Goal: Answer question/provide support: Share knowledge or assist other users

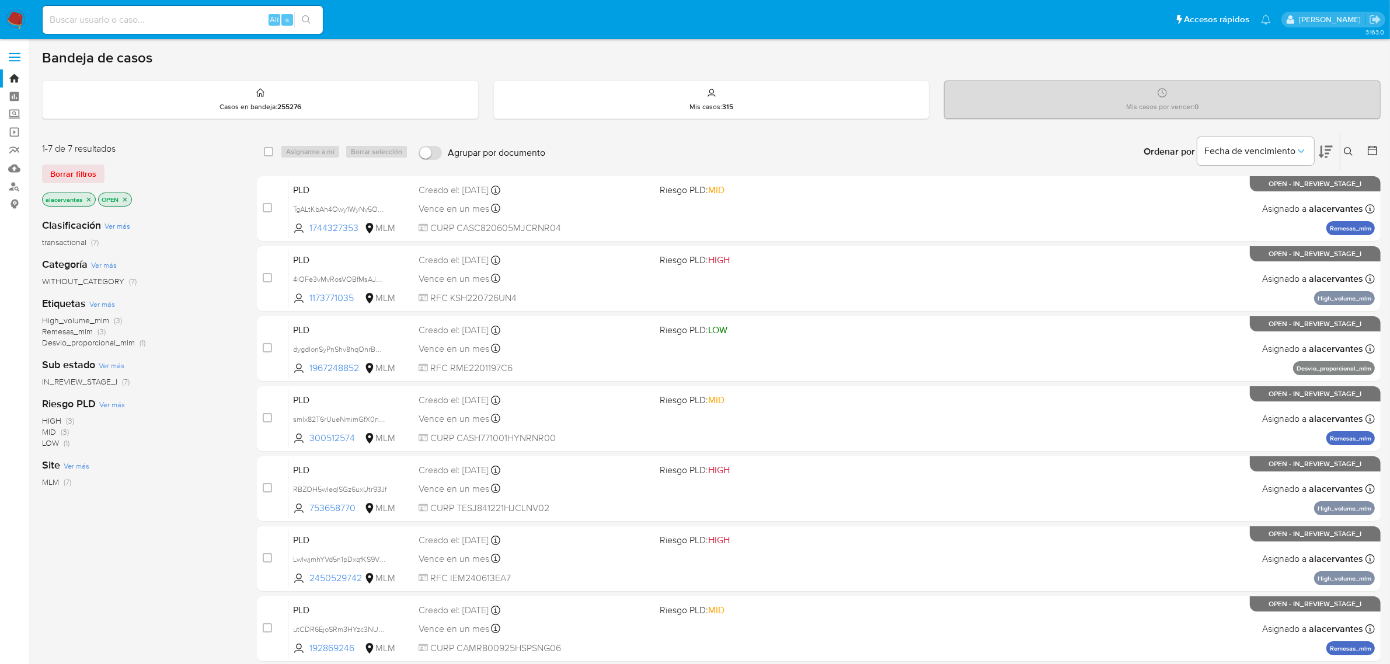
click at [1354, 143] on div "Ingrese ID de usuario o caso Buscar Borrar filtros" at bounding box center [1350, 152] width 20 height 36
click at [1341, 150] on div "Ingrese ID de usuario o caso Buscar Borrar filtros" at bounding box center [1350, 152] width 20 height 36
click at [1345, 149] on icon at bounding box center [1348, 151] width 9 height 9
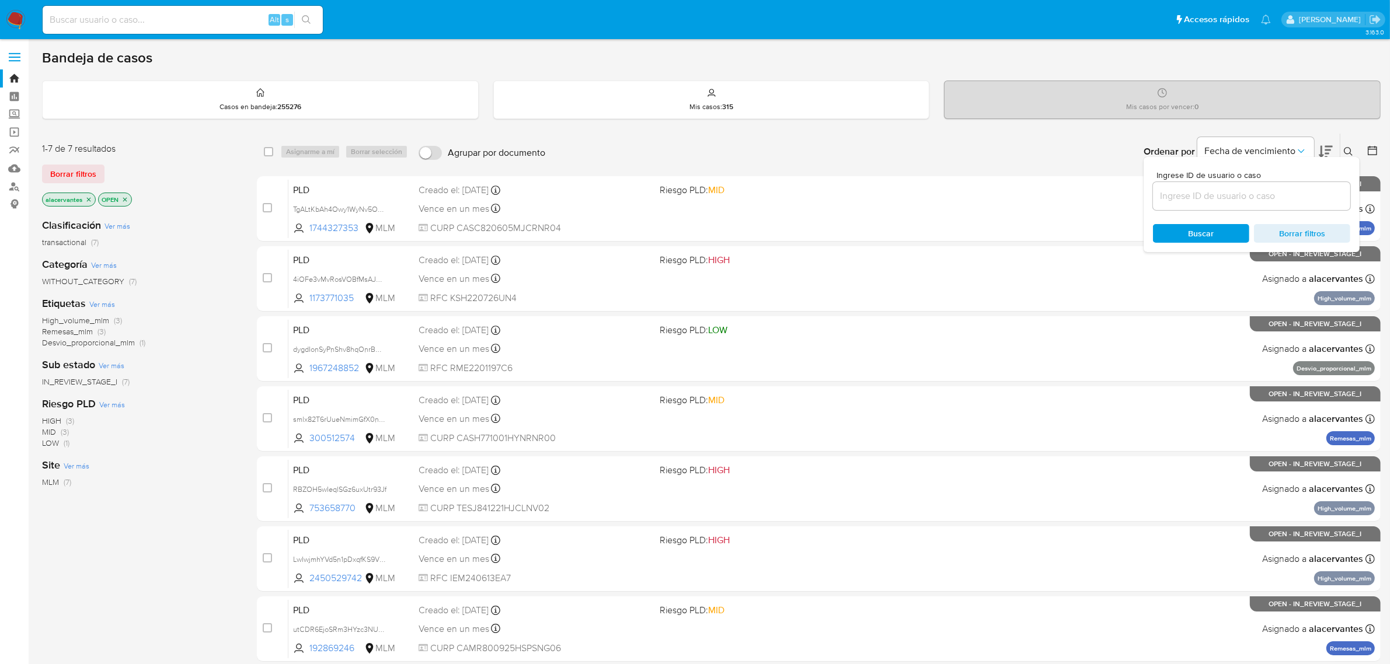
click at [1250, 187] on div at bounding box center [1251, 196] width 197 height 28
click at [1253, 189] on input at bounding box center [1251, 196] width 197 height 15
click at [1246, 194] on input at bounding box center [1251, 196] width 197 height 15
paste input "300512574"
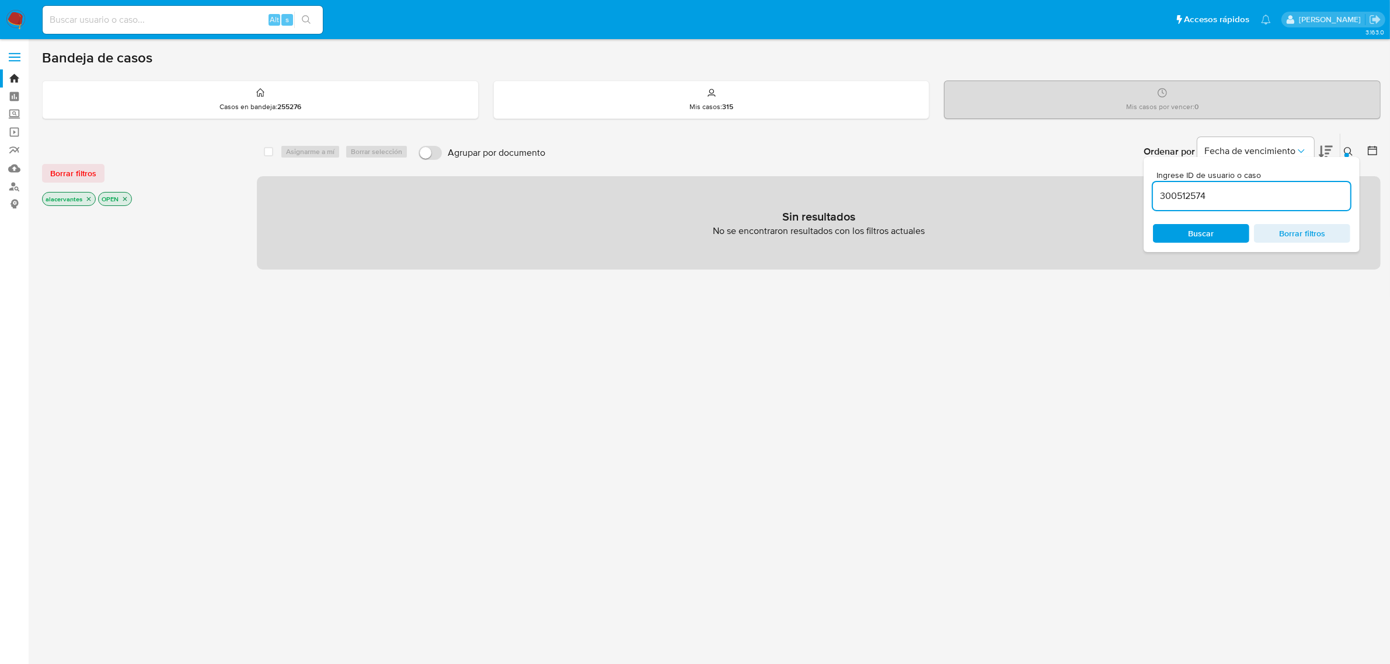
click at [1237, 191] on input "300512574" at bounding box center [1251, 196] width 197 height 15
type input "300512574"
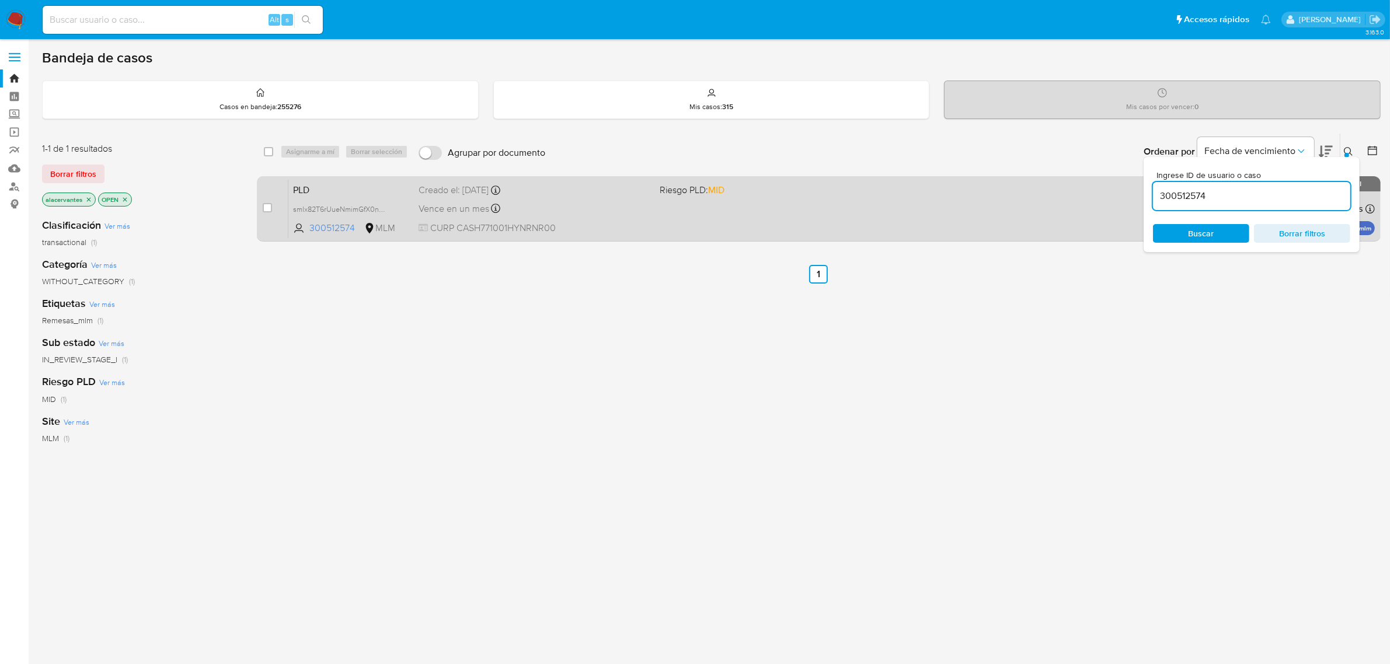
click at [1009, 210] on div "PLD smlx82T6rUueNmimGfX0ntMo 300512574 MLM Riesgo PLD: MID Creado el: 12/09/202…" at bounding box center [831, 208] width 1086 height 59
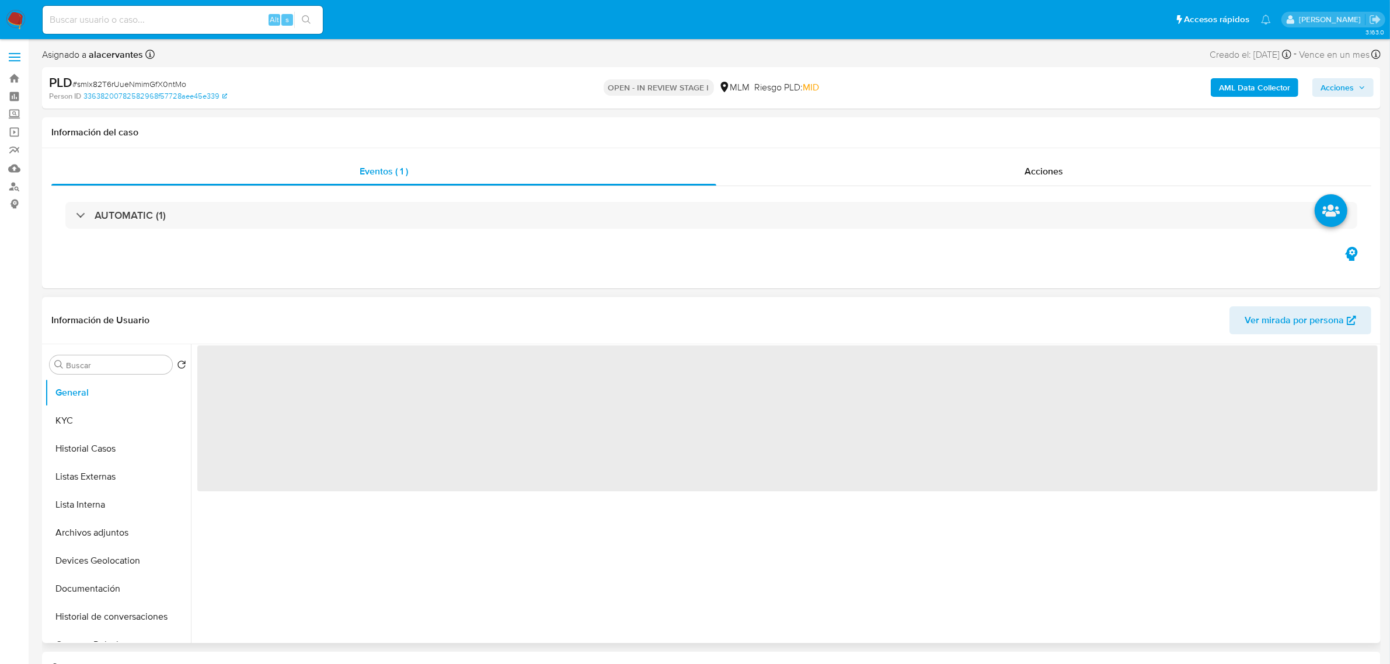
select select "10"
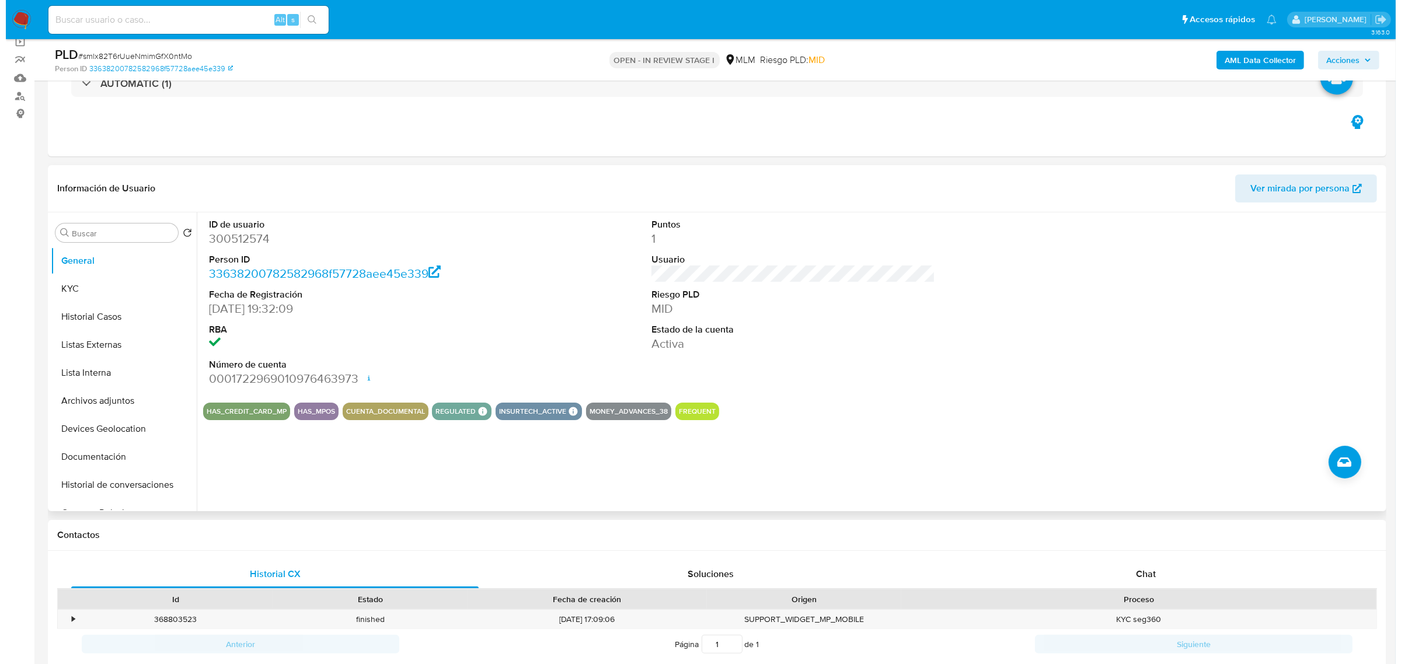
scroll to position [73, 0]
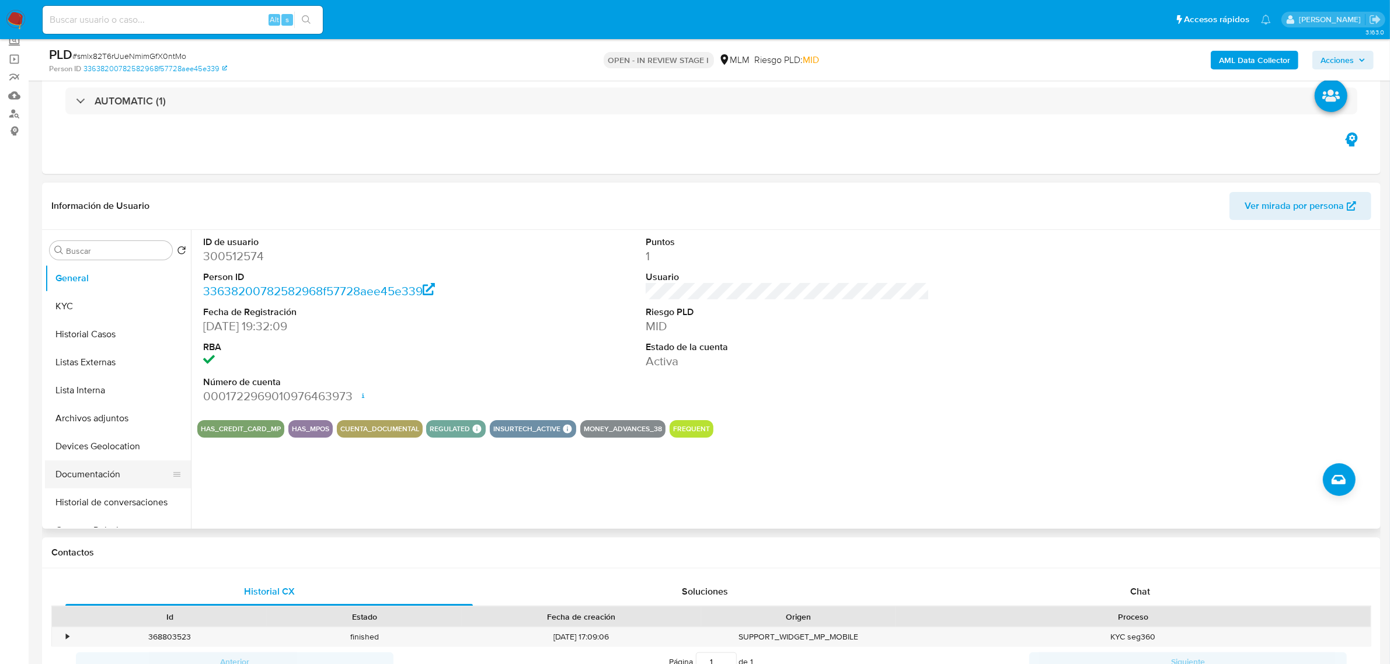
click at [88, 480] on button "Documentación" at bounding box center [113, 475] width 137 height 28
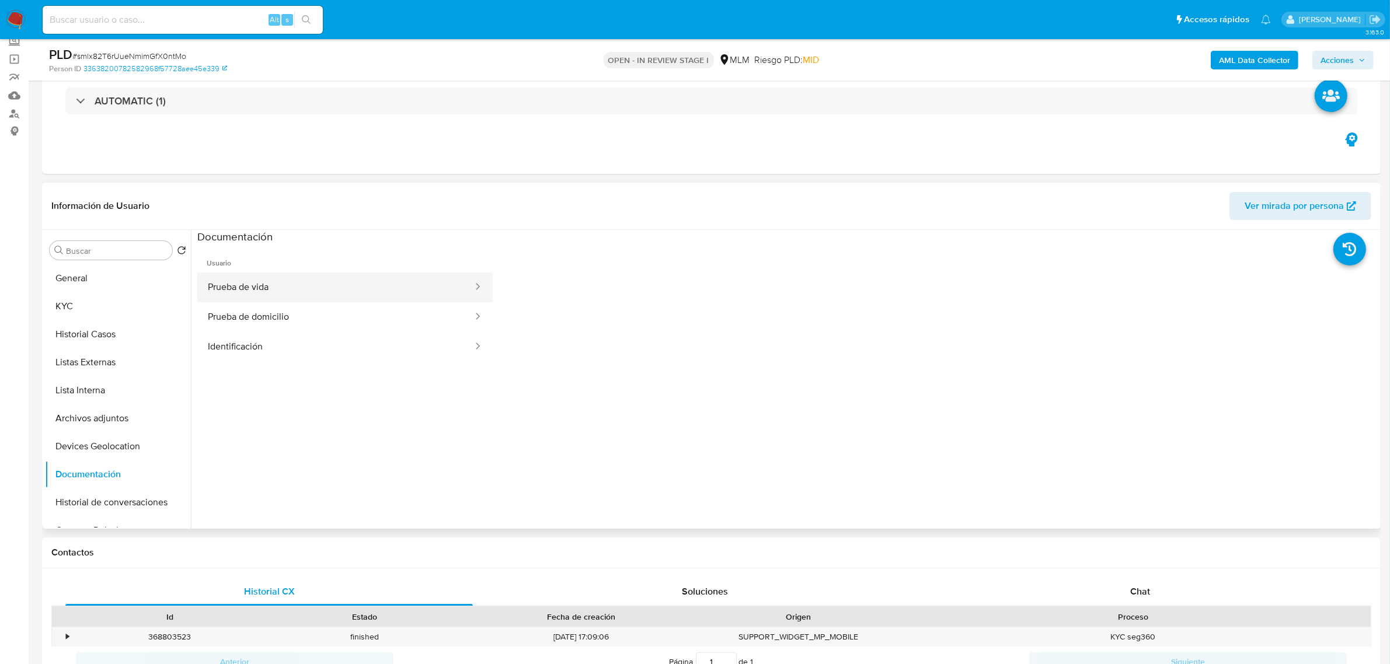
click at [327, 284] on button "Prueba de vida" at bounding box center [335, 288] width 277 height 30
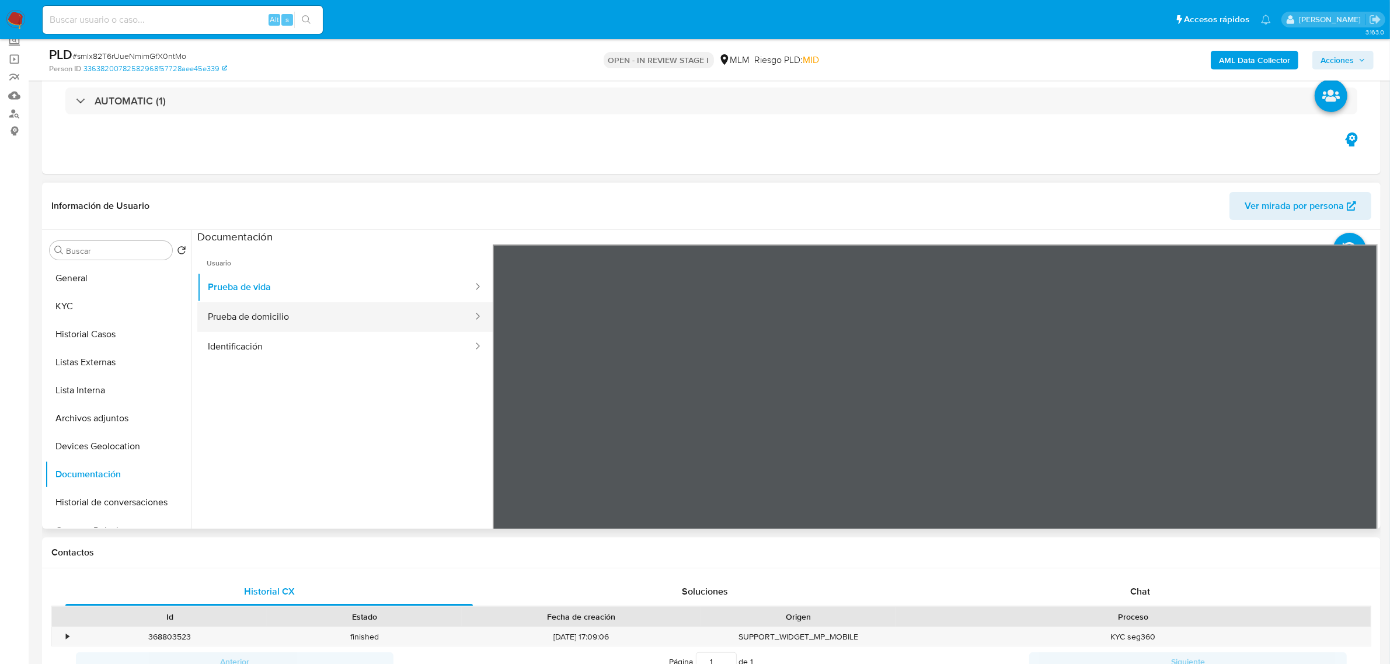
click at [312, 326] on button "Prueba de domicilio" at bounding box center [335, 317] width 277 height 30
click at [345, 347] on button "Identificación" at bounding box center [335, 347] width 277 height 30
click at [115, 336] on button "Historial Casos" at bounding box center [113, 334] width 137 height 28
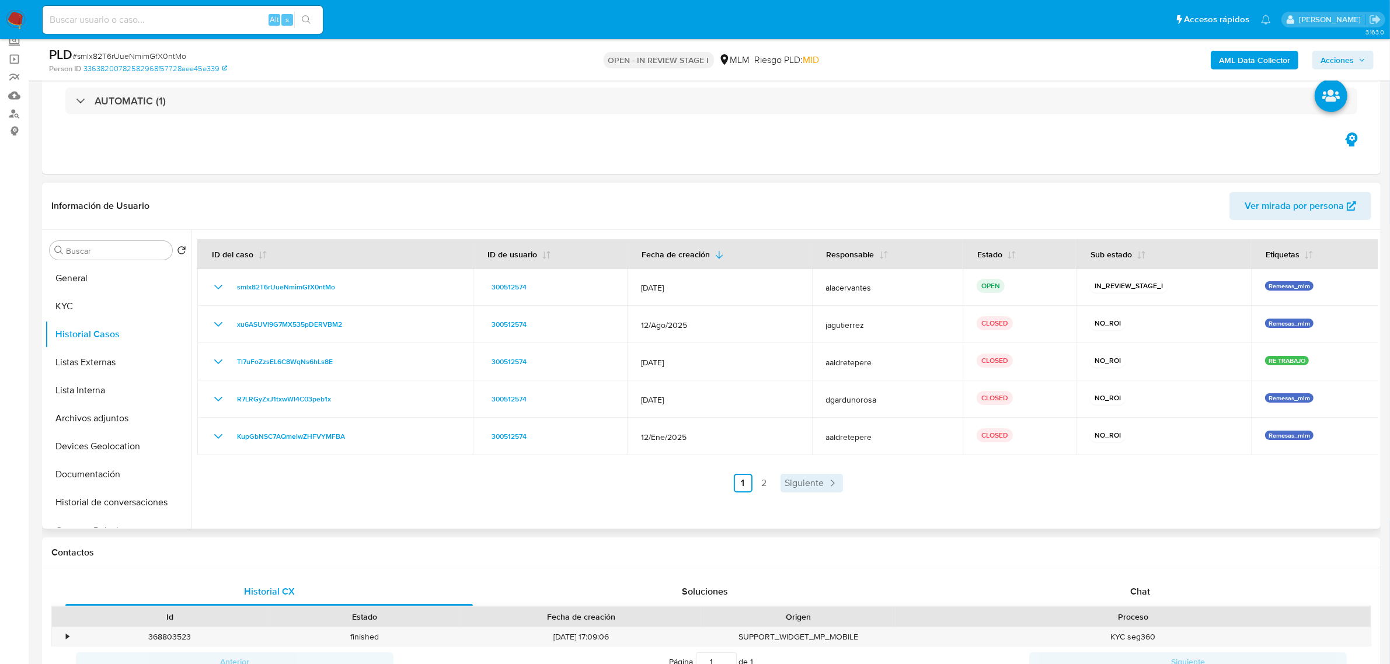
click at [827, 483] on icon "Paginación" at bounding box center [832, 483] width 12 height 12
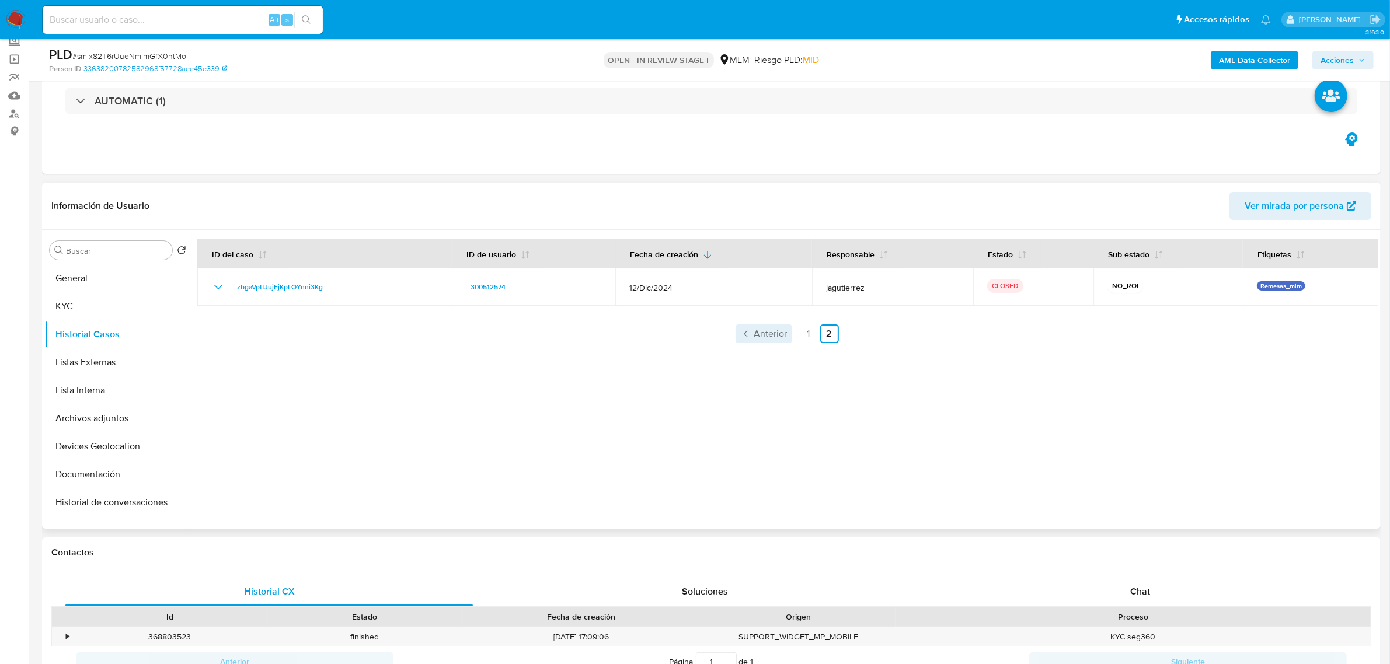
click at [759, 334] on span "Anterior" at bounding box center [770, 333] width 33 height 9
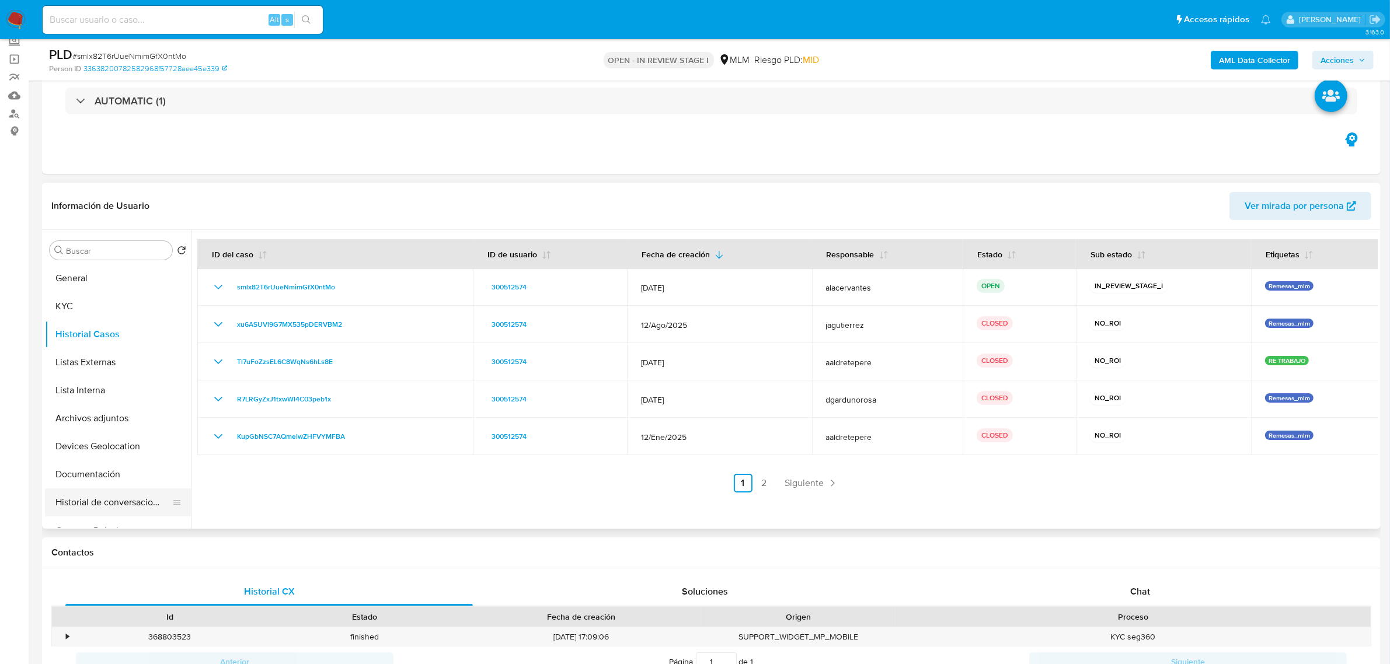
click at [101, 502] on button "Historial de conversaciones" at bounding box center [113, 503] width 137 height 28
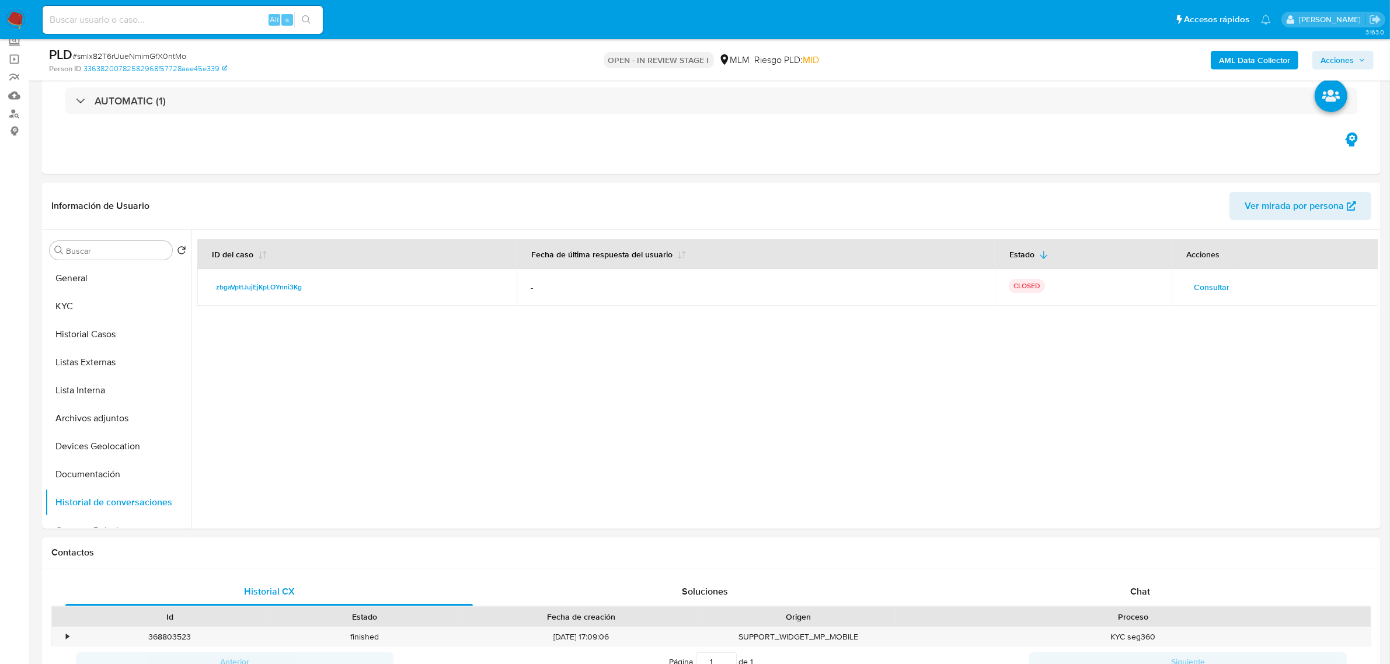
click at [1194, 281] on span "Consultar" at bounding box center [1212, 287] width 36 height 16
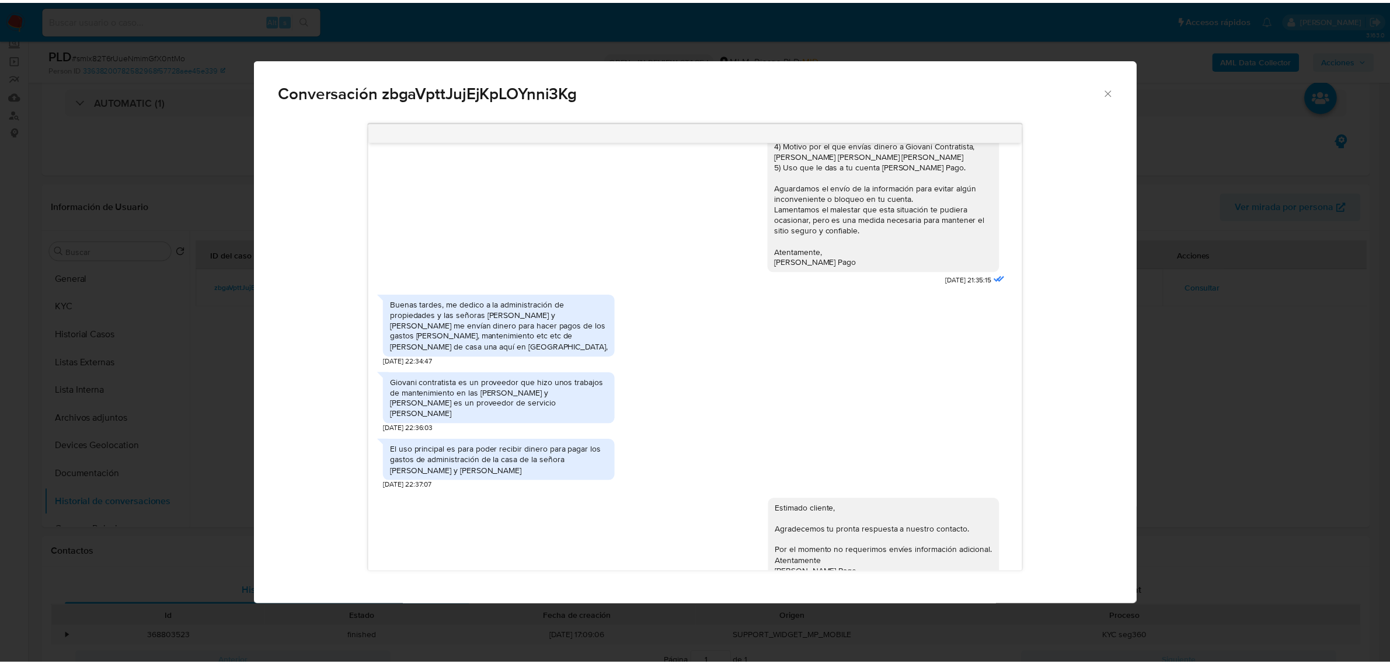
scroll to position [180, 0]
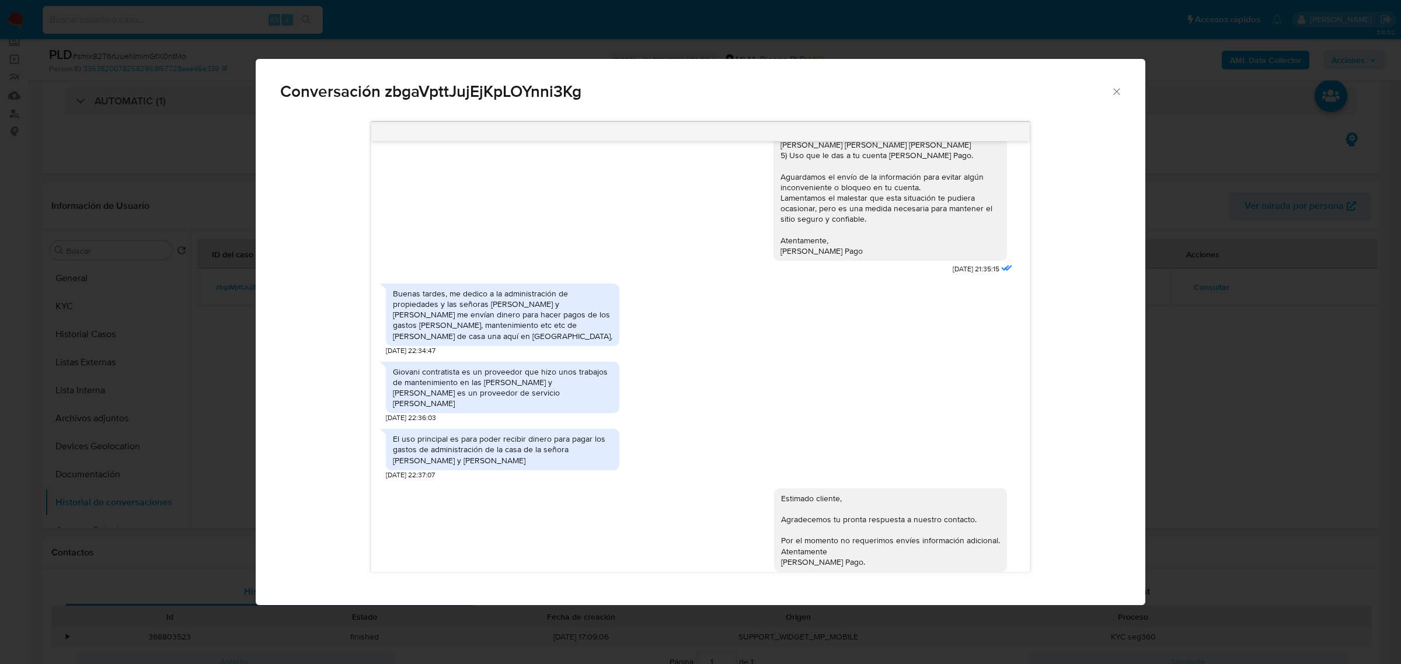
click at [1118, 92] on icon "Cerrar" at bounding box center [1117, 92] width 12 height 12
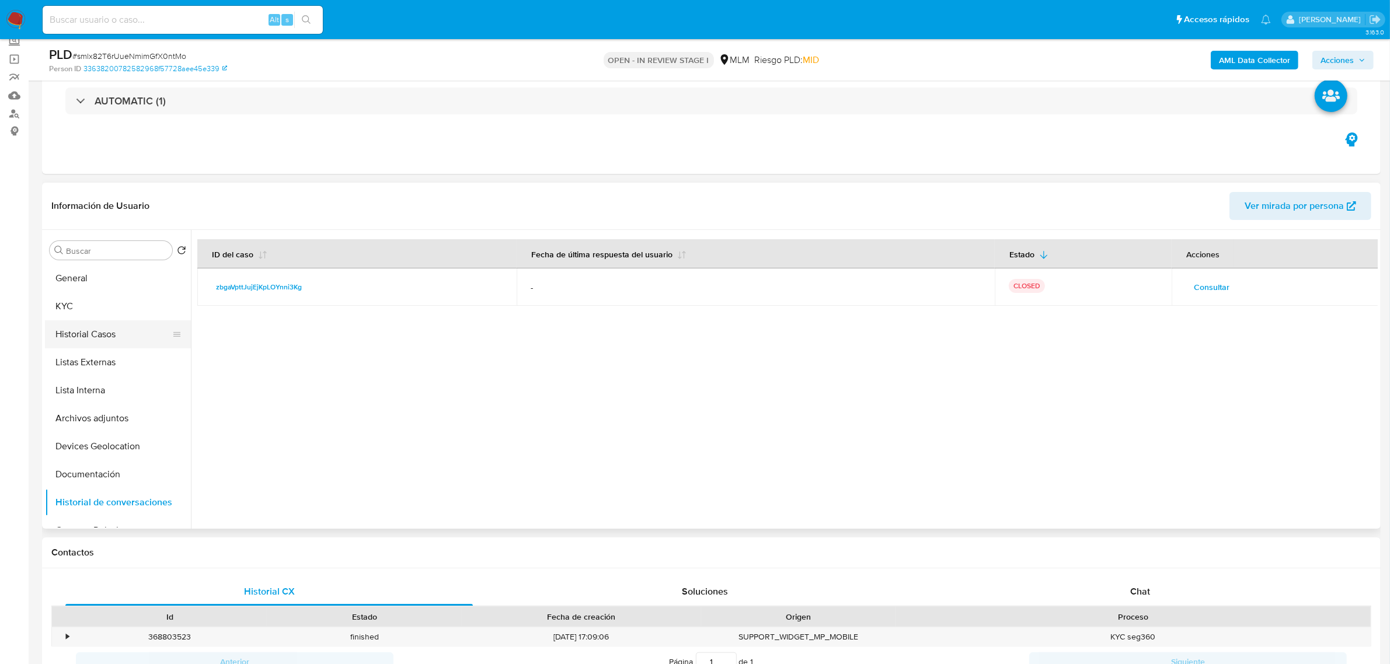
click at [108, 342] on button "Historial Casos" at bounding box center [113, 334] width 137 height 28
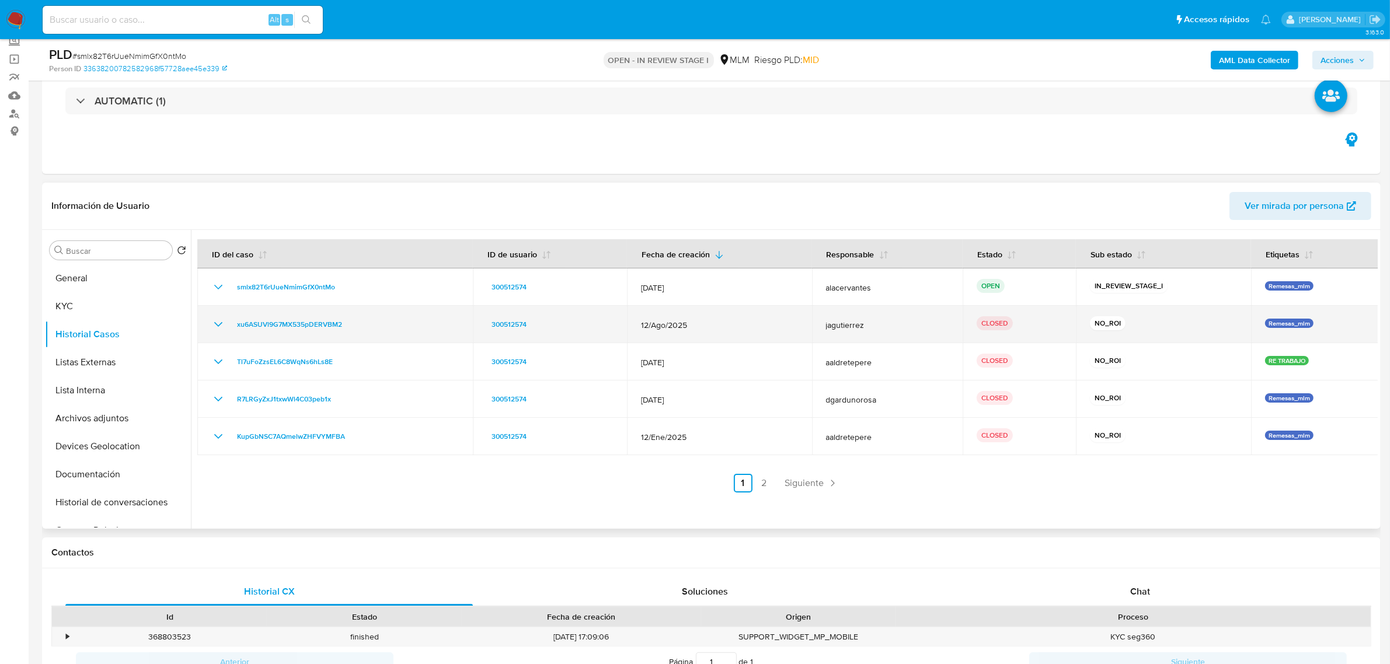
click at [216, 329] on icon "Mostrar/Ocultar" at bounding box center [218, 325] width 14 height 14
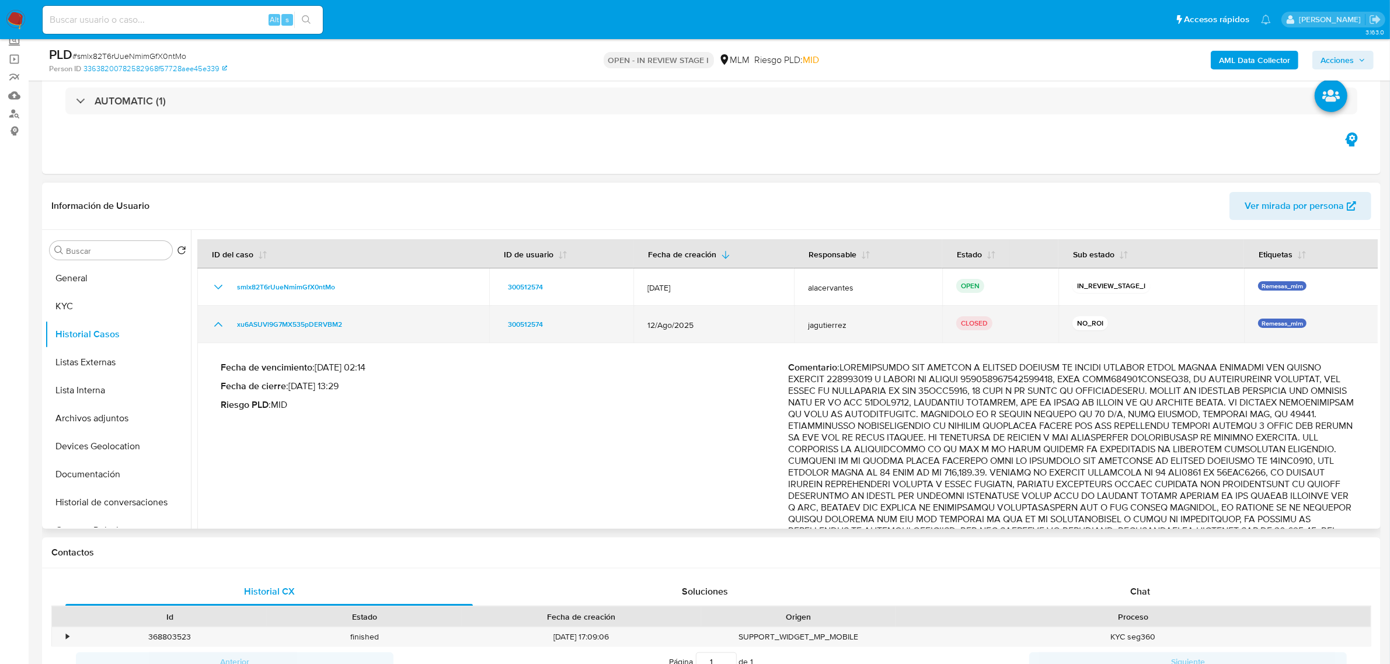
click at [214, 327] on icon "Mostrar/Ocultar" at bounding box center [218, 325] width 14 height 14
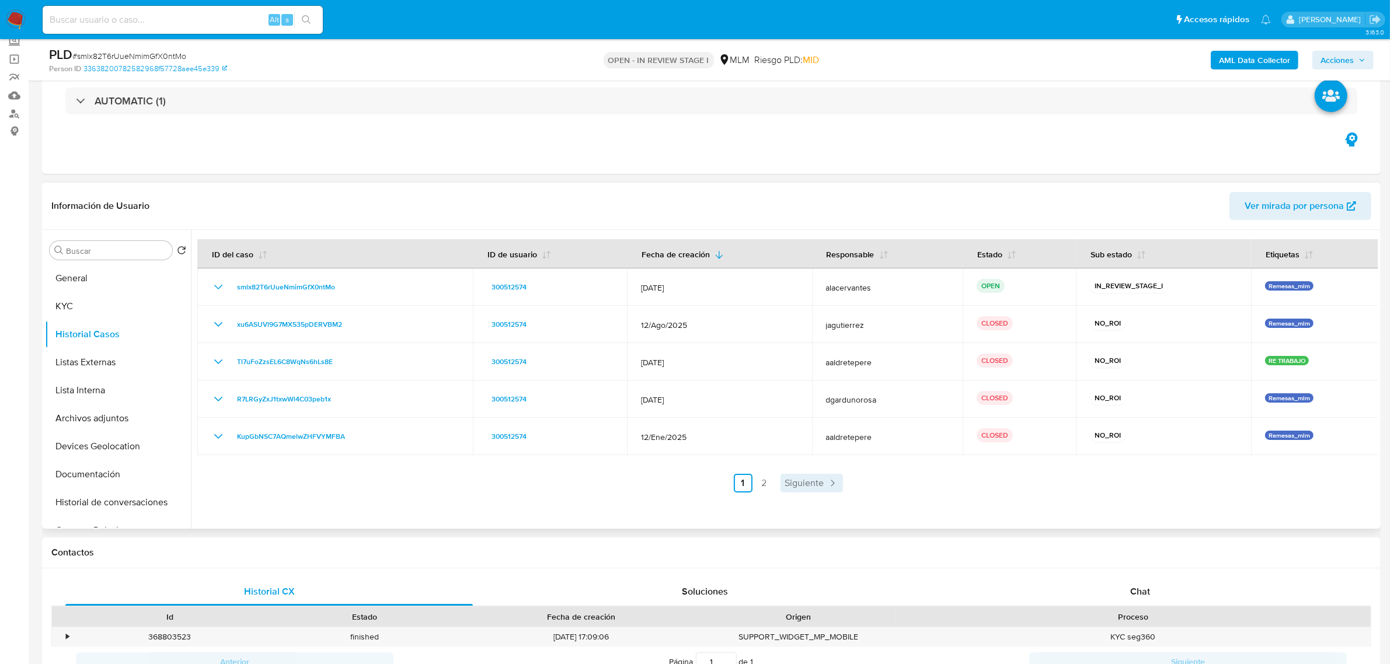
click at [820, 483] on span "Siguiente" at bounding box center [804, 483] width 39 height 9
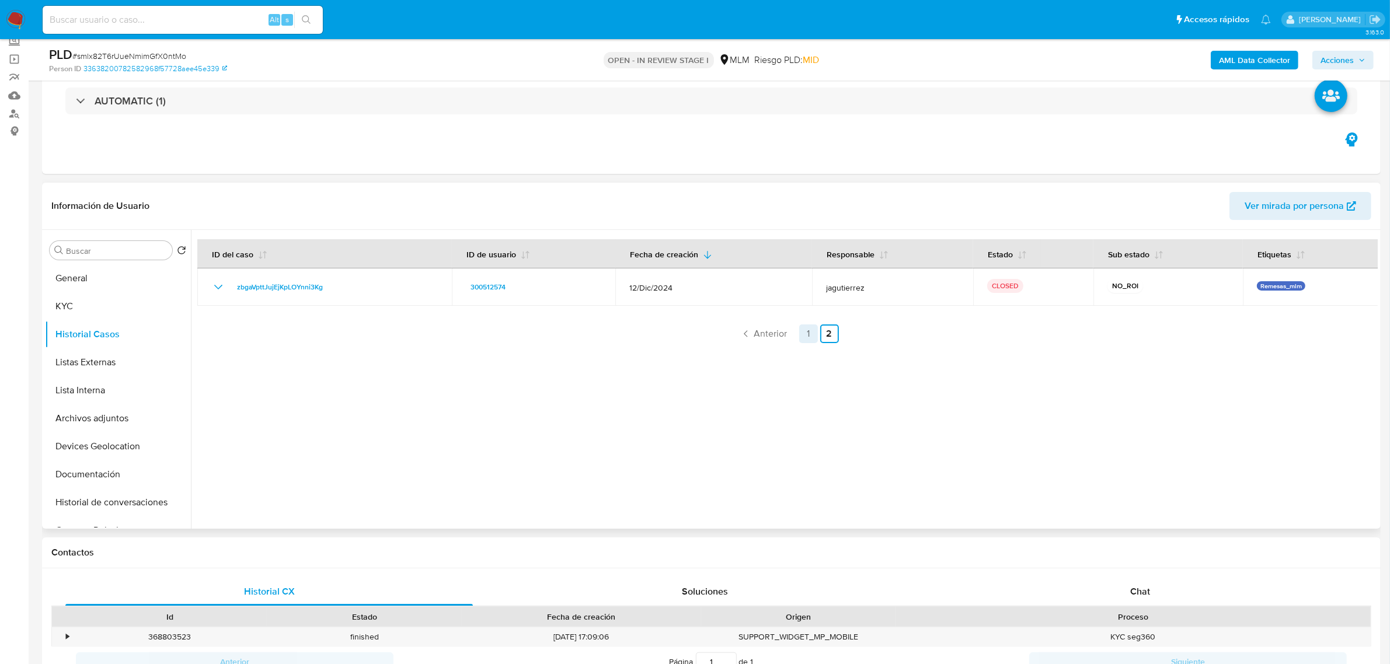
click at [808, 330] on link "1" at bounding box center [808, 334] width 19 height 19
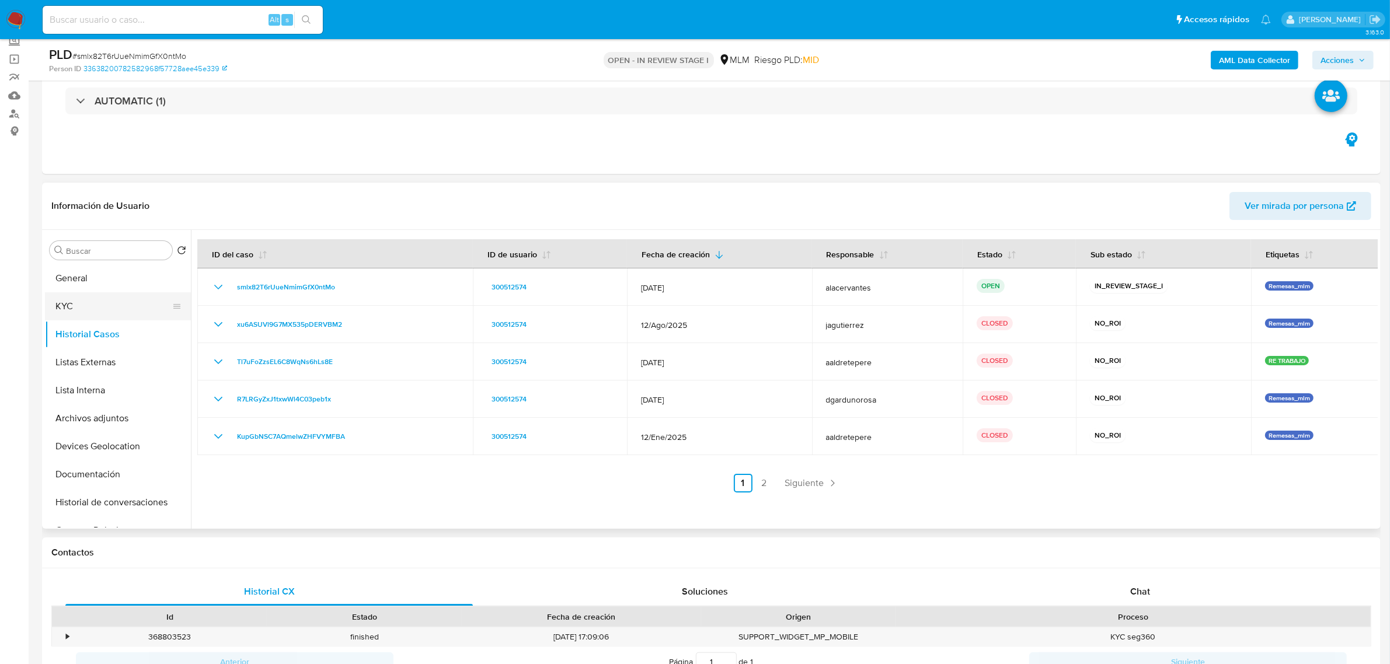
click at [83, 298] on button "KYC" at bounding box center [113, 306] width 137 height 28
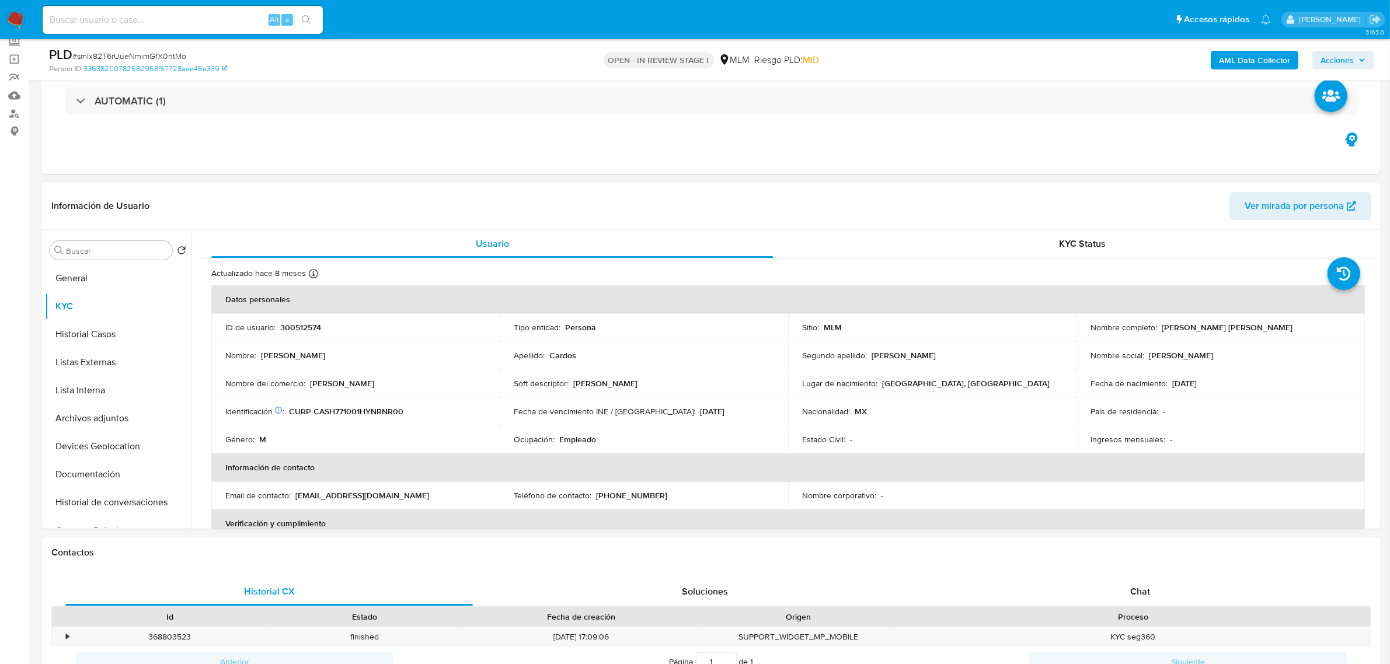
click at [334, 384] on p "[PERSON_NAME]" at bounding box center [342, 383] width 64 height 11
drag, startPoint x: 334, startPoint y: 384, endPoint x: 347, endPoint y: 389, distance: 14.2
click at [333, 384] on p "[PERSON_NAME]" at bounding box center [342, 383] width 64 height 11
click at [349, 389] on div "Nombre del comercio : [PERSON_NAME]" at bounding box center [355, 383] width 260 height 11
drag, startPoint x: 346, startPoint y: 387, endPoint x: 424, endPoint y: 409, distance: 81.9
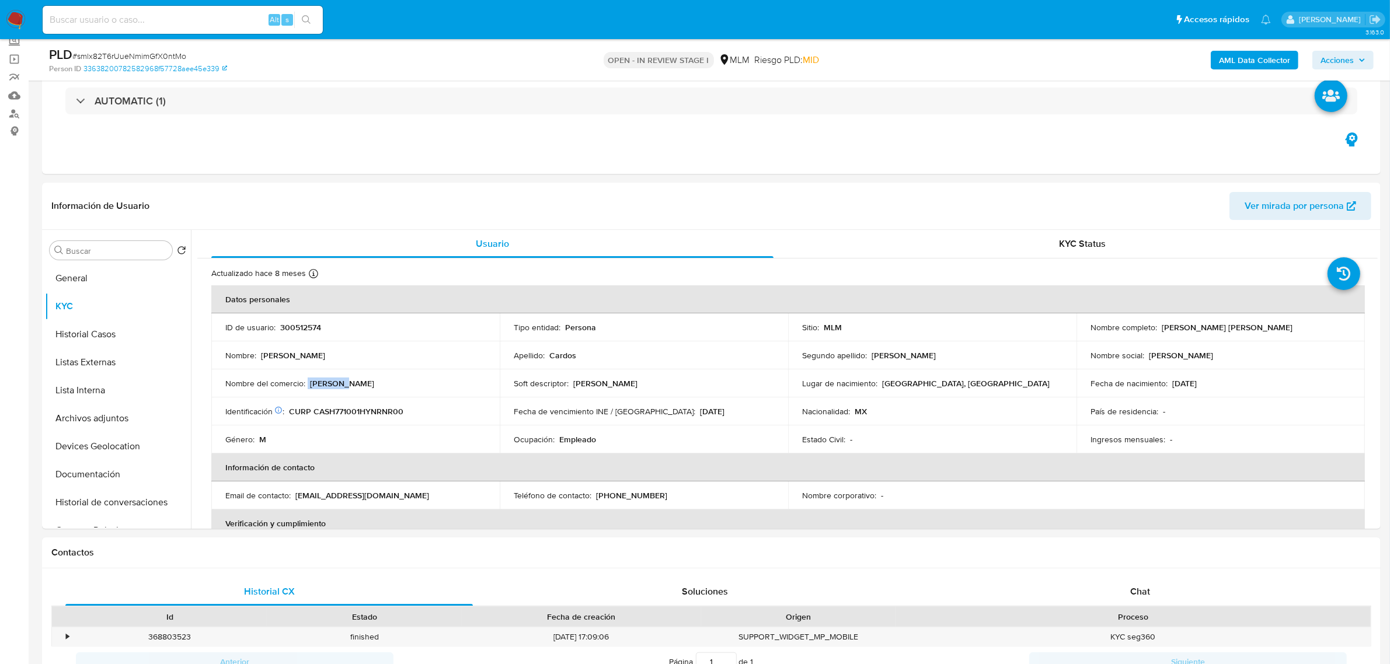
click at [308, 386] on div "Nombre del comercio : [PERSON_NAME]" at bounding box center [355, 383] width 260 height 11
copy div "[PERSON_NAME]"
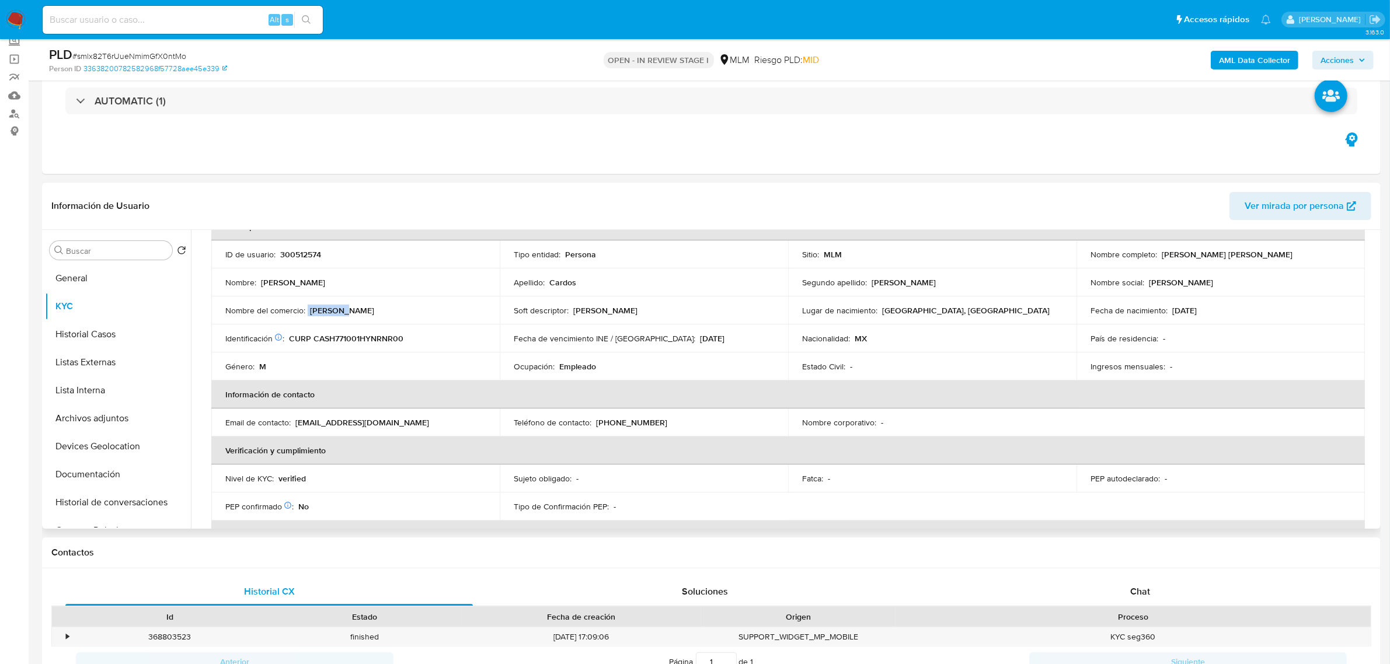
scroll to position [146, 0]
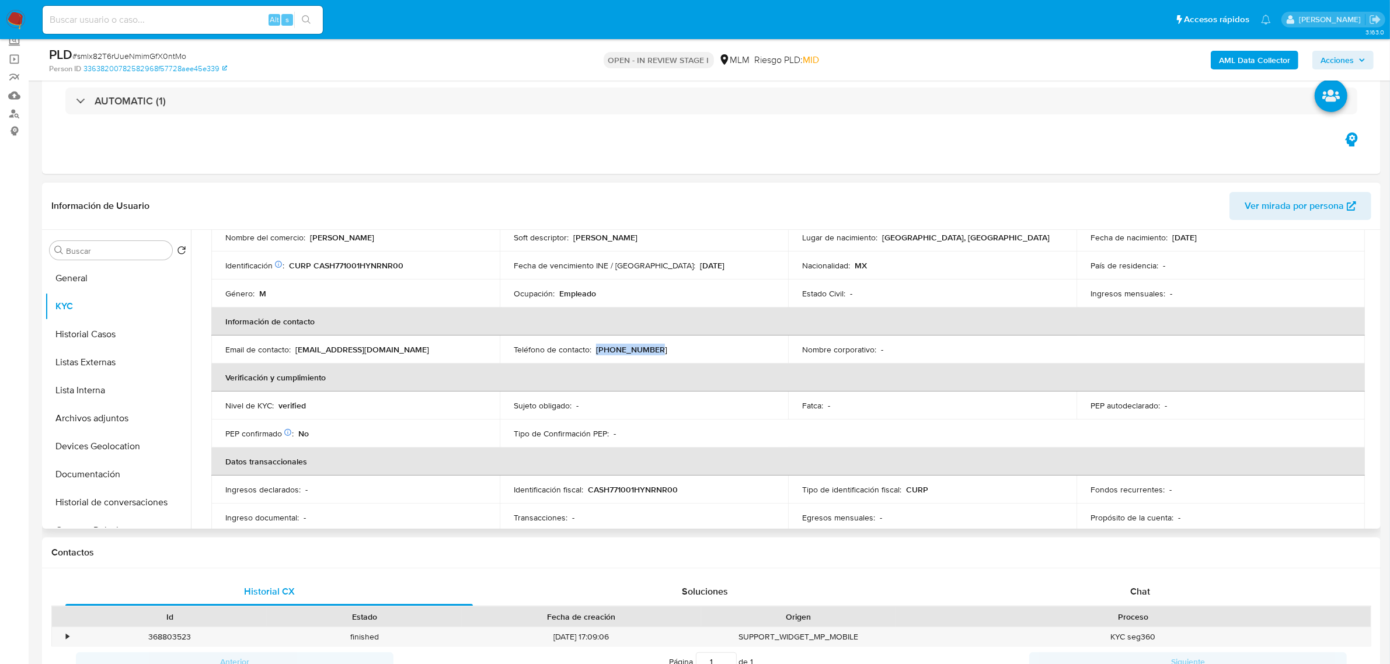
drag, startPoint x: 647, startPoint y: 350, endPoint x: 595, endPoint y: 354, distance: 51.5
click at [595, 354] on div "Teléfono de contacto : [PHONE_NUMBER]" at bounding box center [644, 349] width 260 height 11
copy p "[PHONE_NUMBER]"
drag, startPoint x: 294, startPoint y: 349, endPoint x: 419, endPoint y: 344, distance: 125.6
click at [419, 344] on div "Email de contacto : [EMAIL_ADDRESS][DOMAIN_NAME]" at bounding box center [355, 349] width 260 height 11
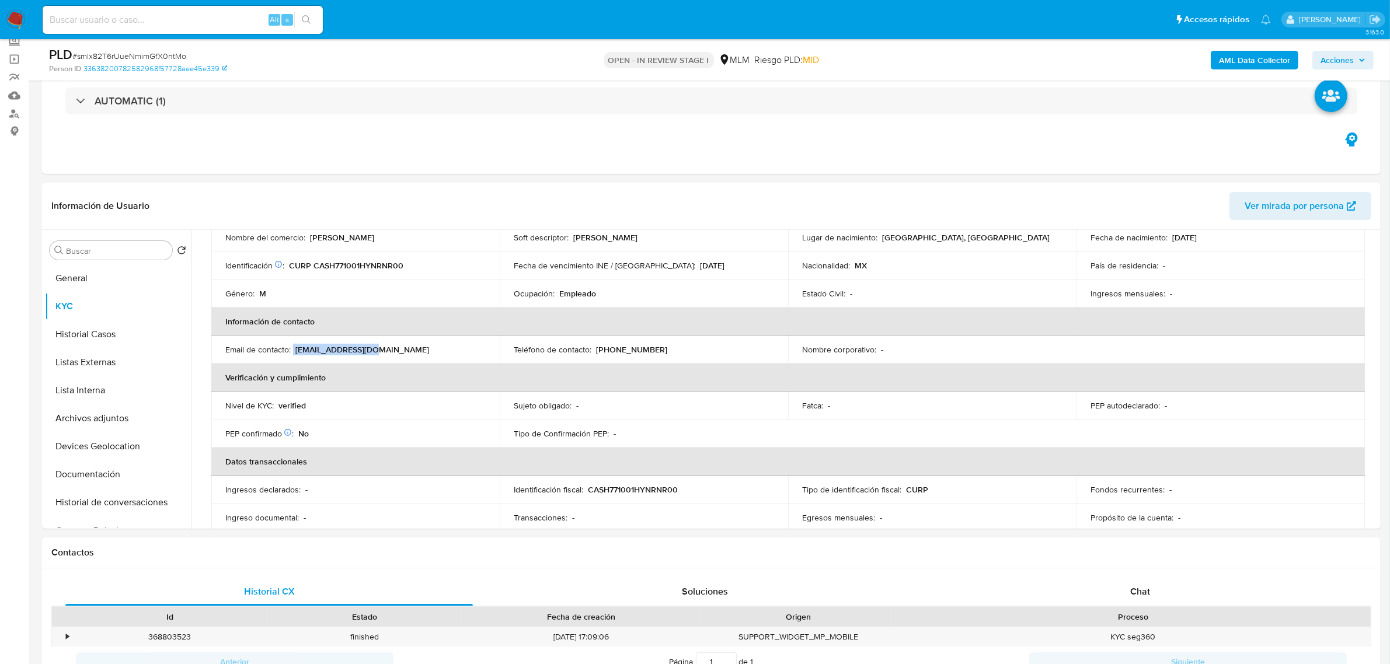
copy div "[EMAIL_ADDRESS][DOMAIN_NAME]"
click at [139, 340] on button "Historial Casos" at bounding box center [113, 334] width 137 height 28
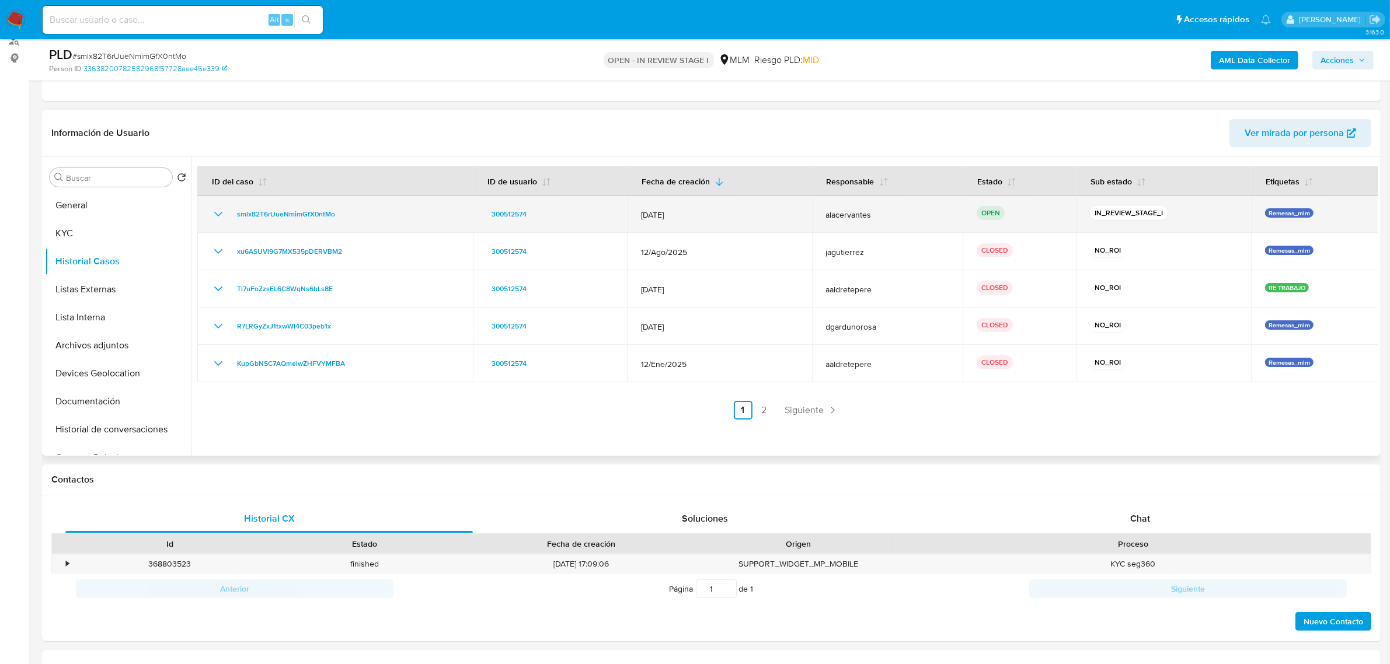
click at [219, 220] on icon "Mostrar/Ocultar" at bounding box center [218, 214] width 14 height 14
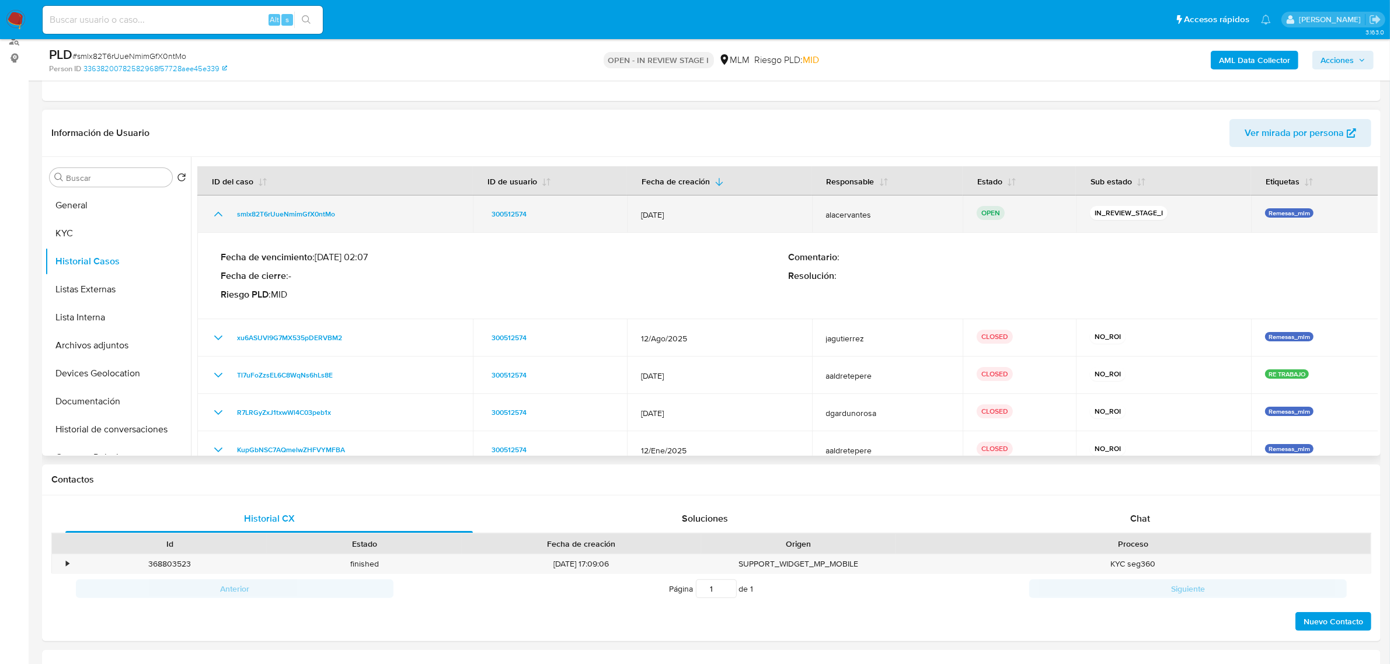
click at [217, 211] on icon "Mostrar/Ocultar" at bounding box center [218, 214] width 14 height 14
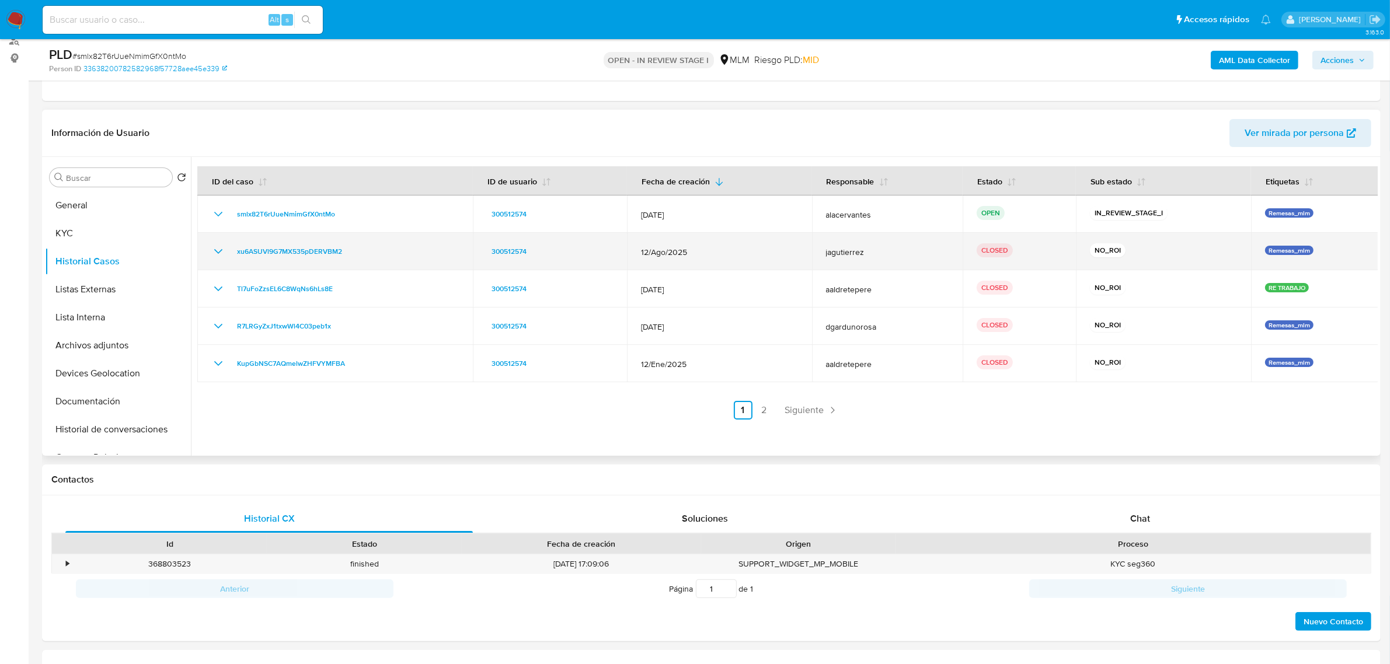
drag, startPoint x: 222, startPoint y: 252, endPoint x: 225, endPoint y: 263, distance: 11.1
click at [222, 257] on icon "Mostrar/Ocultar" at bounding box center [218, 252] width 14 height 14
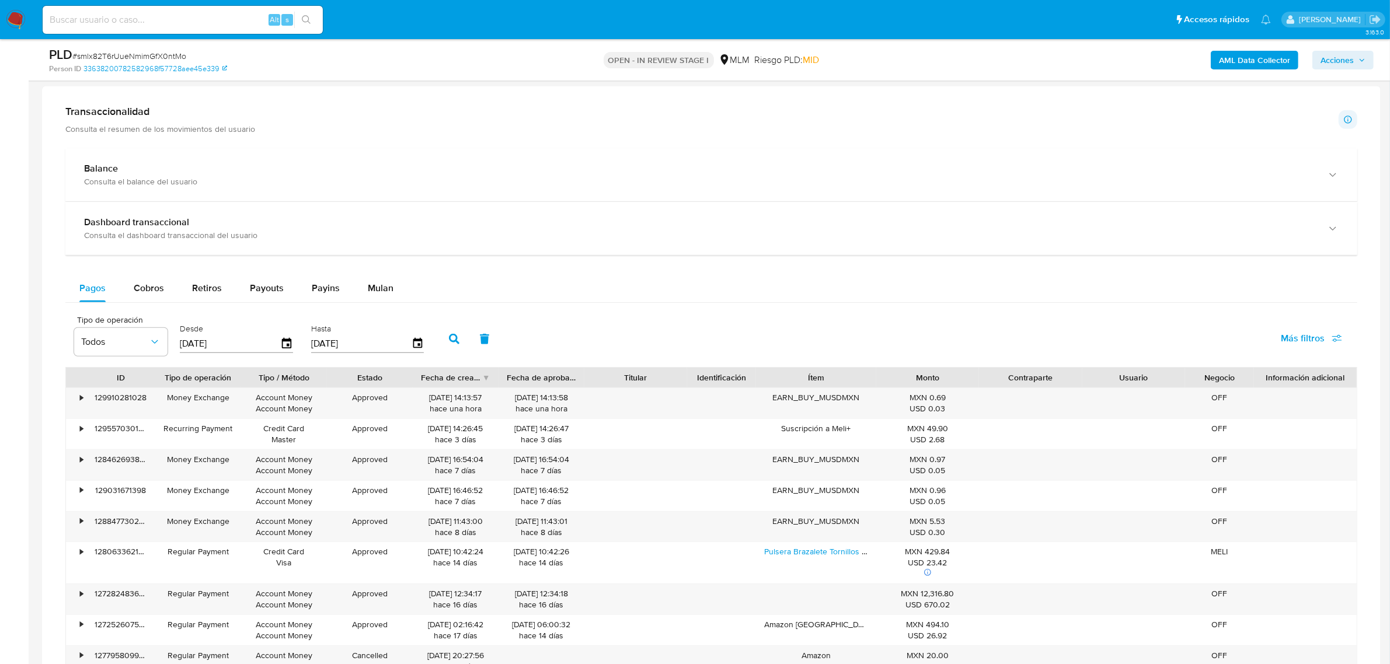
scroll to position [584, 0]
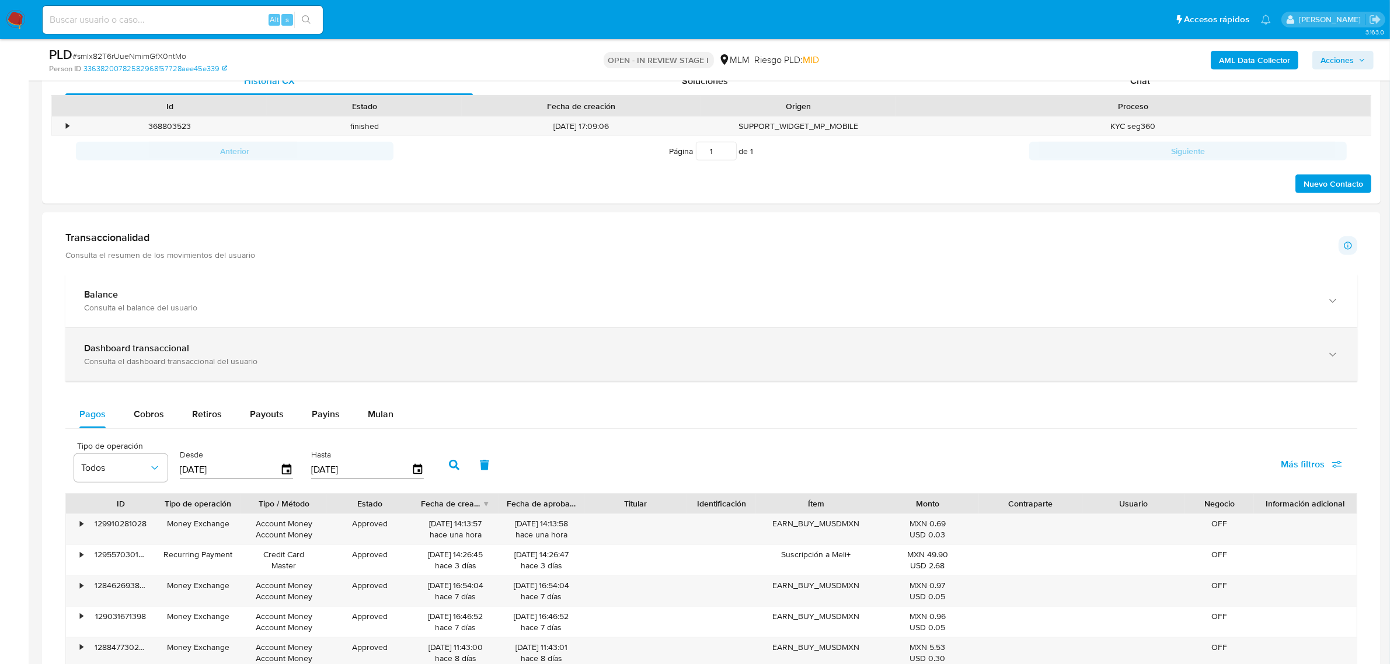
click at [292, 329] on div "Dashboard transaccional Consulta el dashboard transaccional del usuario" at bounding box center [711, 354] width 1292 height 53
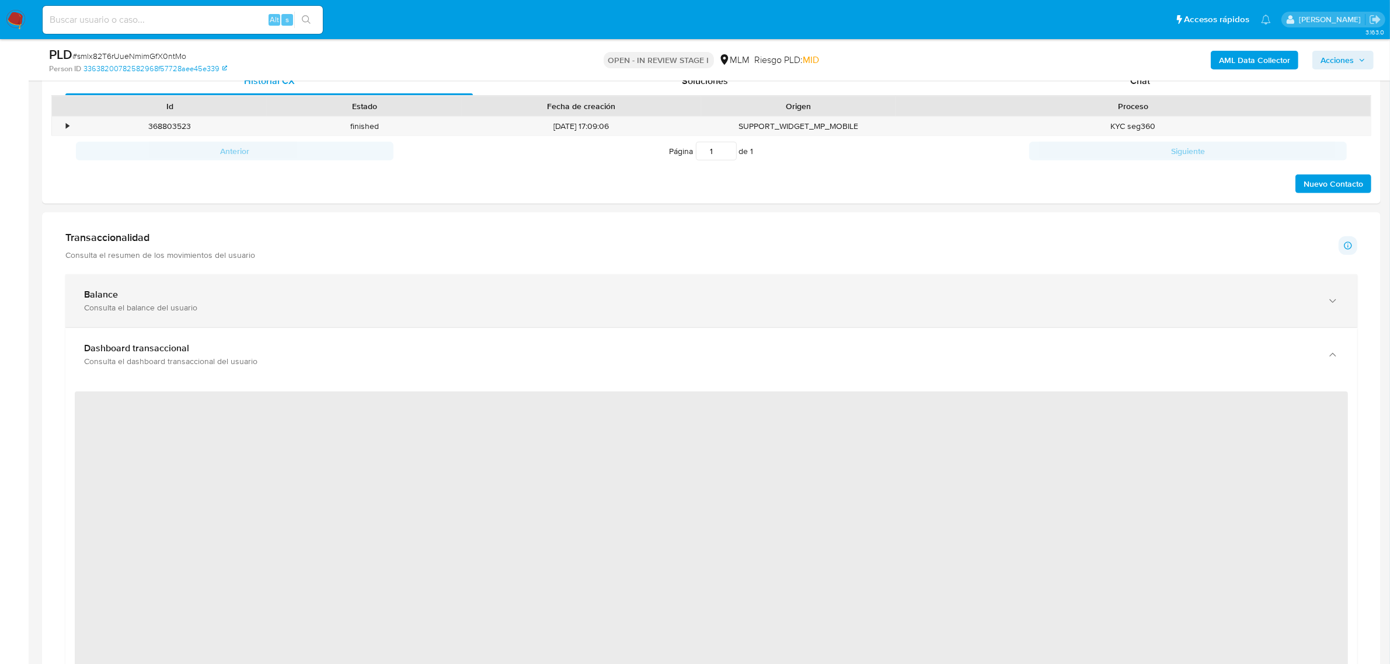
click at [298, 298] on div "Balance" at bounding box center [699, 295] width 1231 height 12
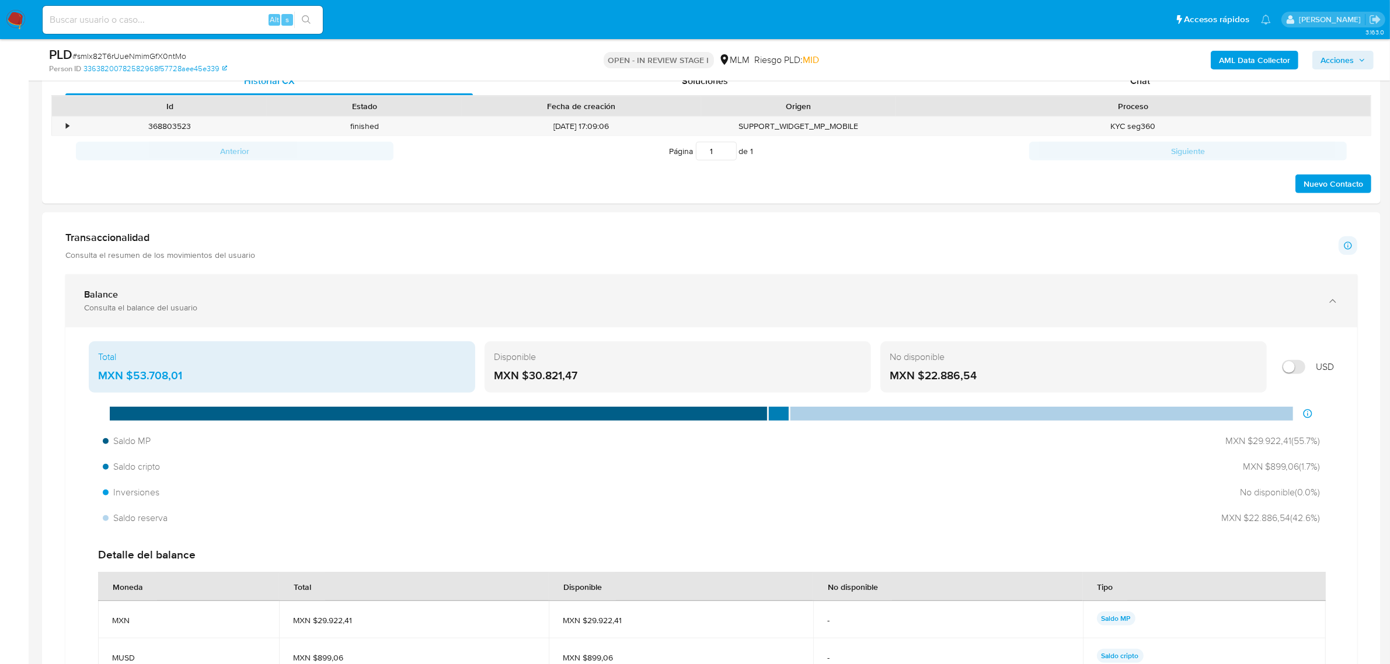
click at [301, 298] on div "Balance" at bounding box center [699, 295] width 1231 height 12
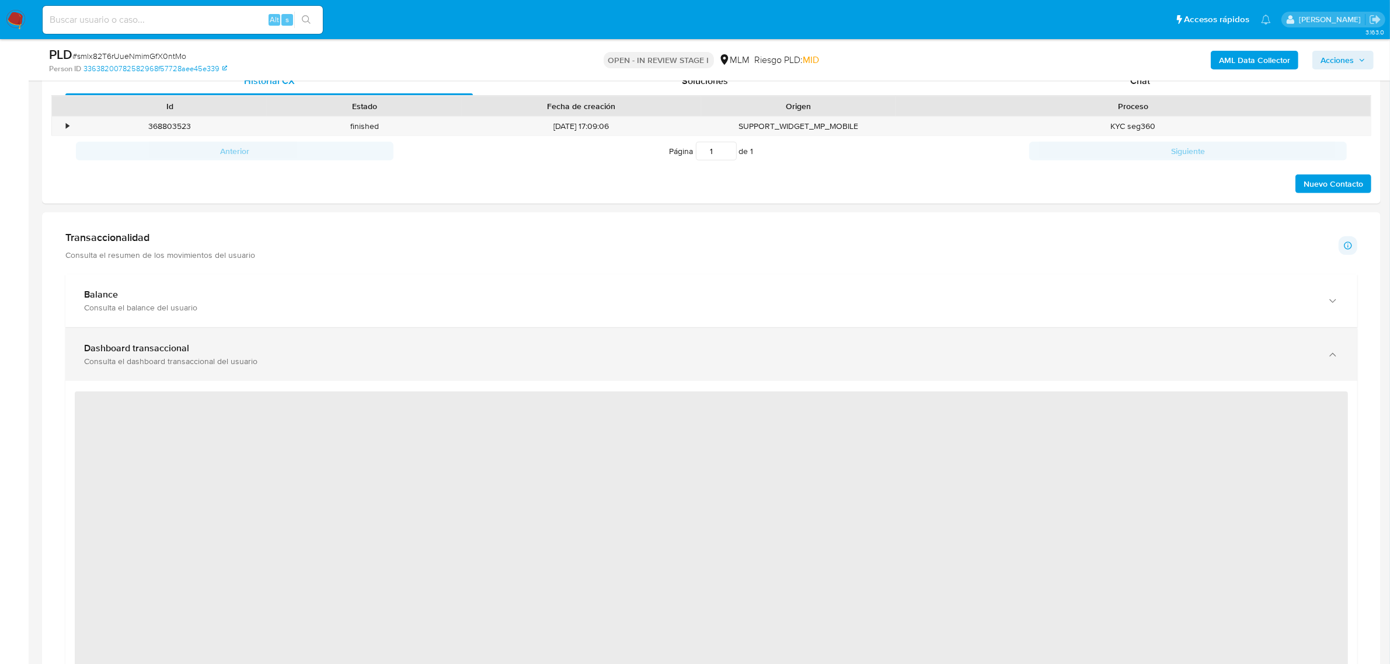
click at [310, 378] on div "Dashboard transaccional Consulta el dashboard transaccional del usuario" at bounding box center [711, 354] width 1292 height 53
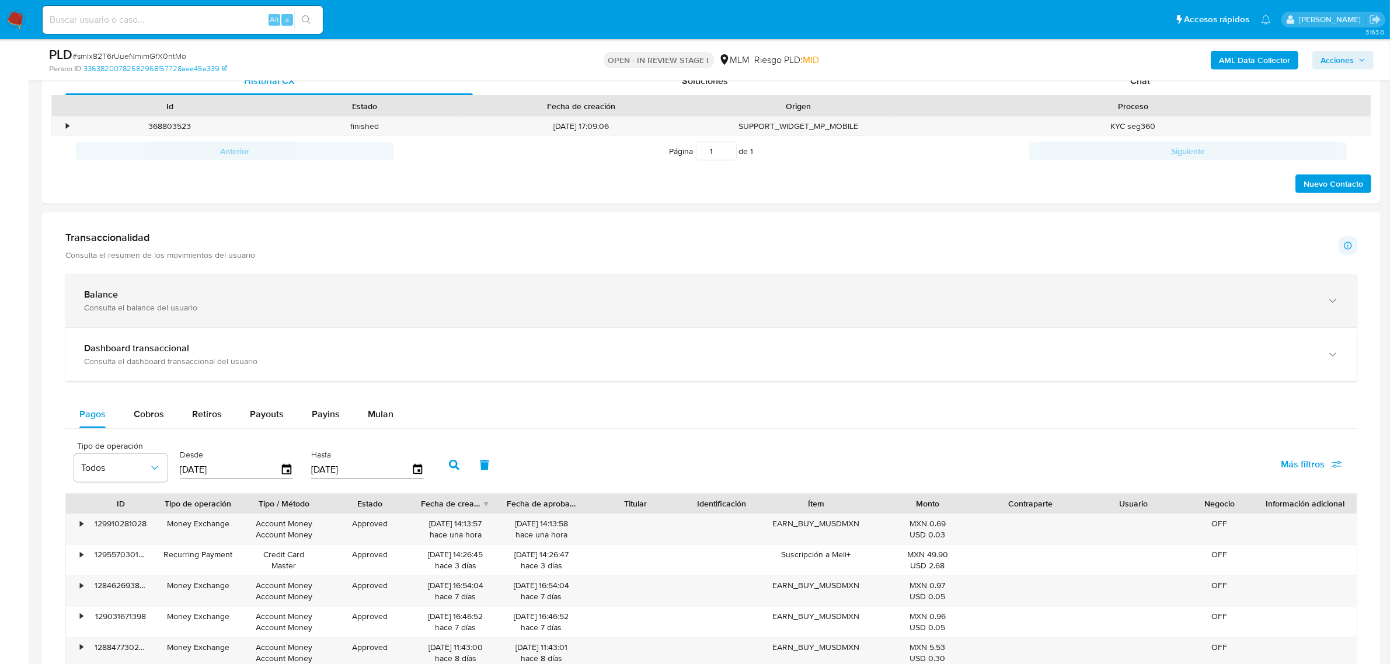
click at [391, 308] on div "Consulta el balance del usuario" at bounding box center [699, 307] width 1231 height 11
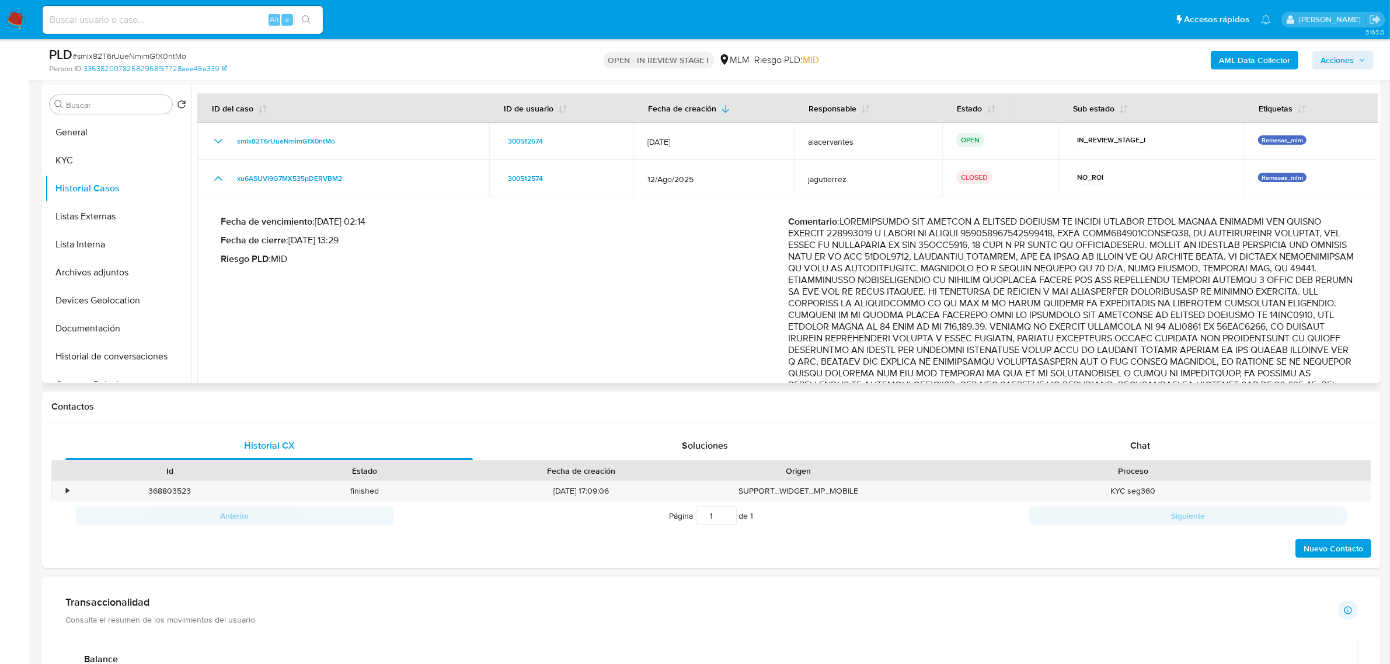
scroll to position [73, 0]
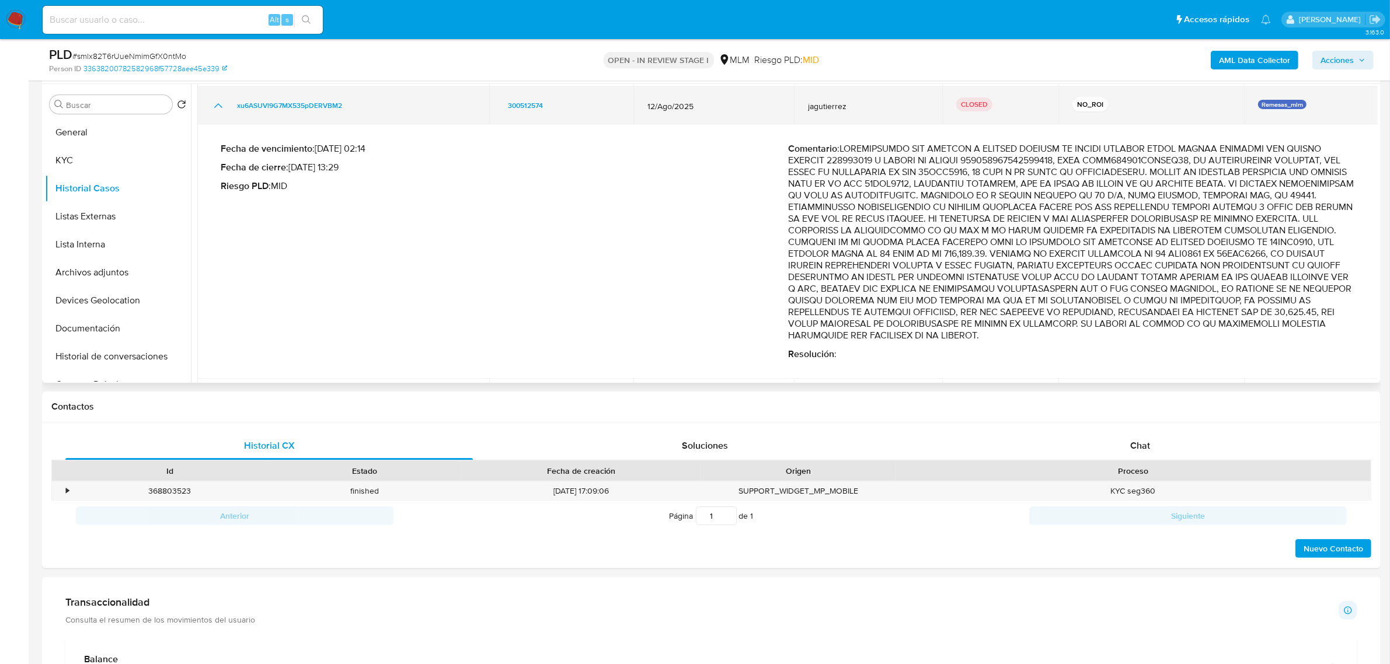
click at [215, 108] on icon "Mostrar/Ocultar" at bounding box center [218, 106] width 14 height 14
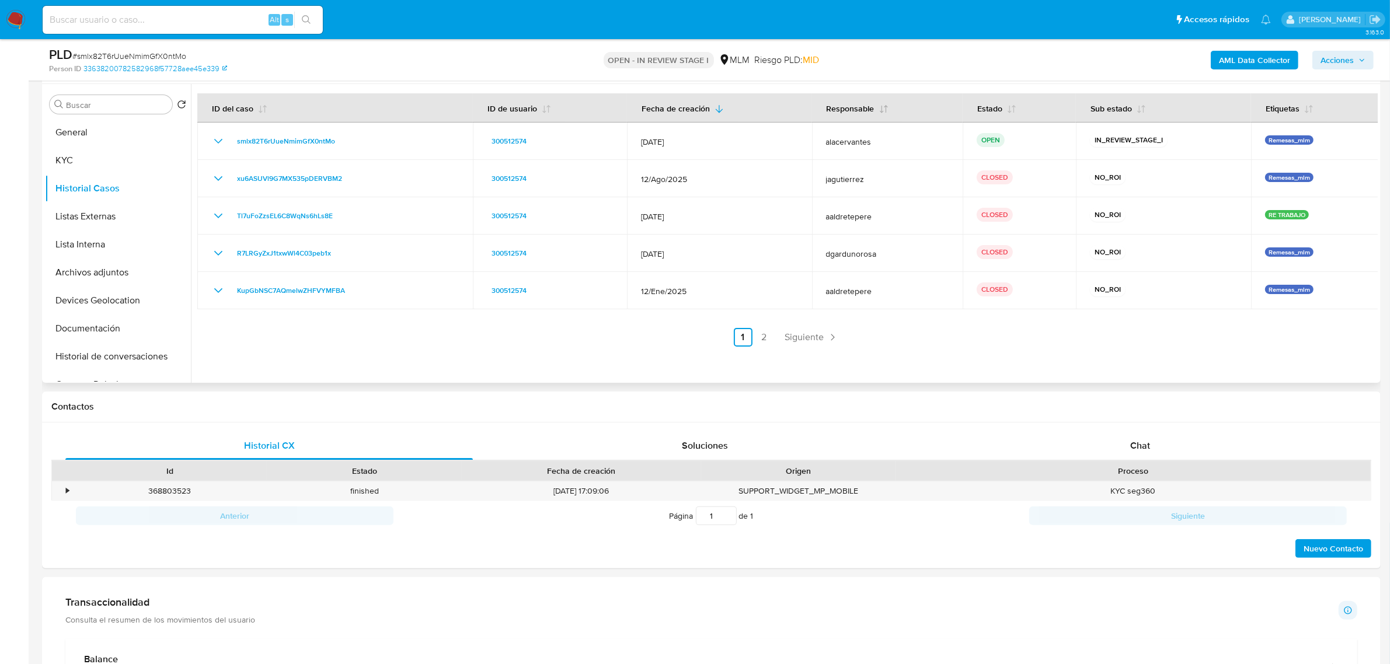
scroll to position [0, 0]
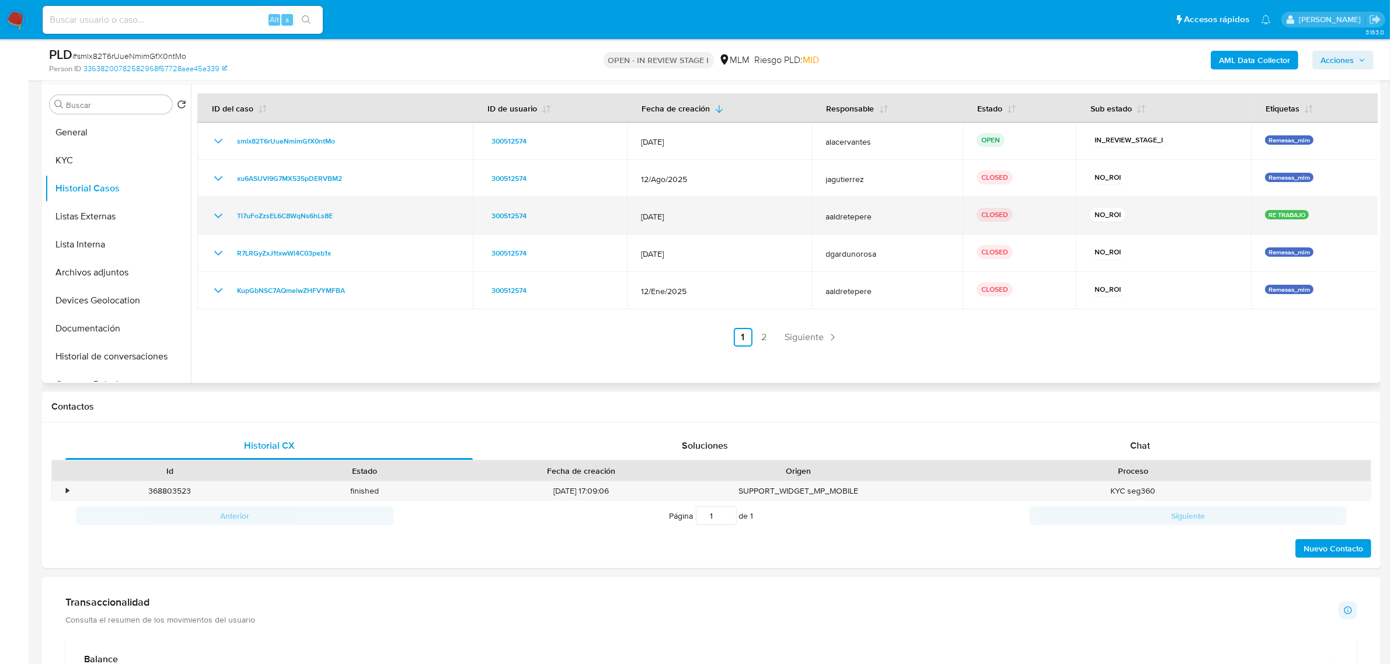
click at [222, 219] on icon "Mostrar/Ocultar" at bounding box center [218, 216] width 14 height 14
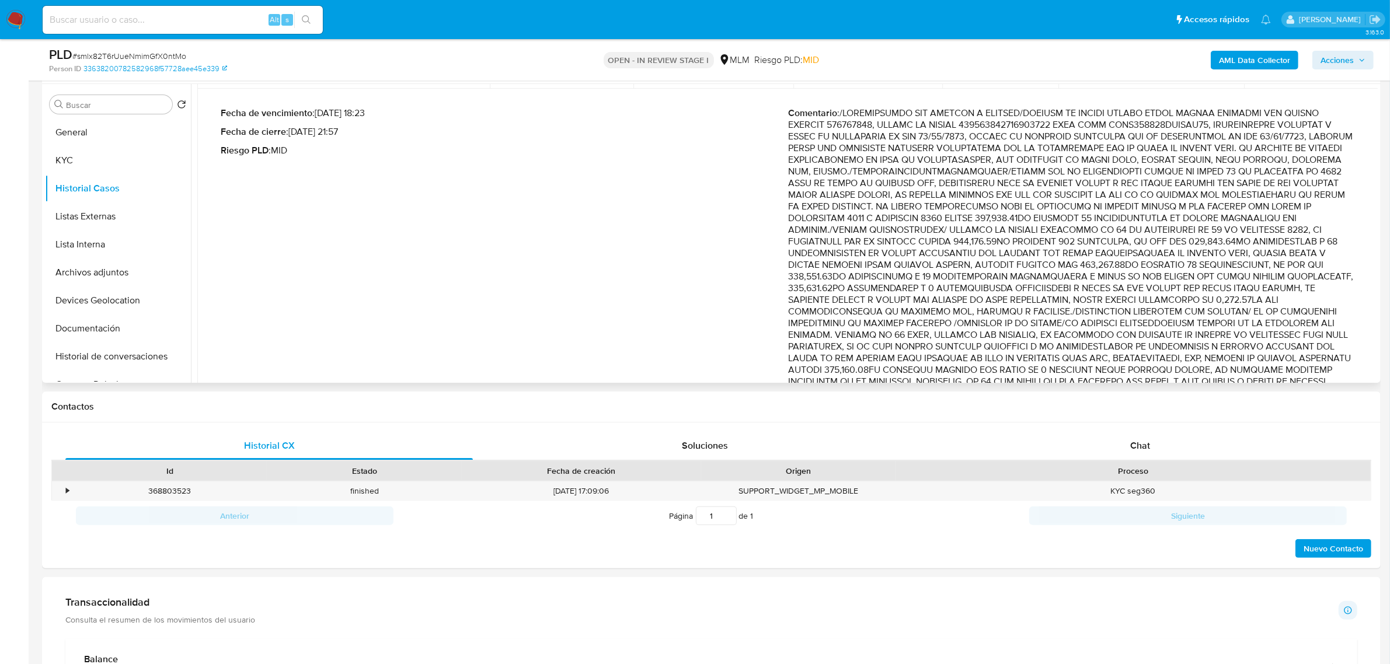
scroll to position [73, 0]
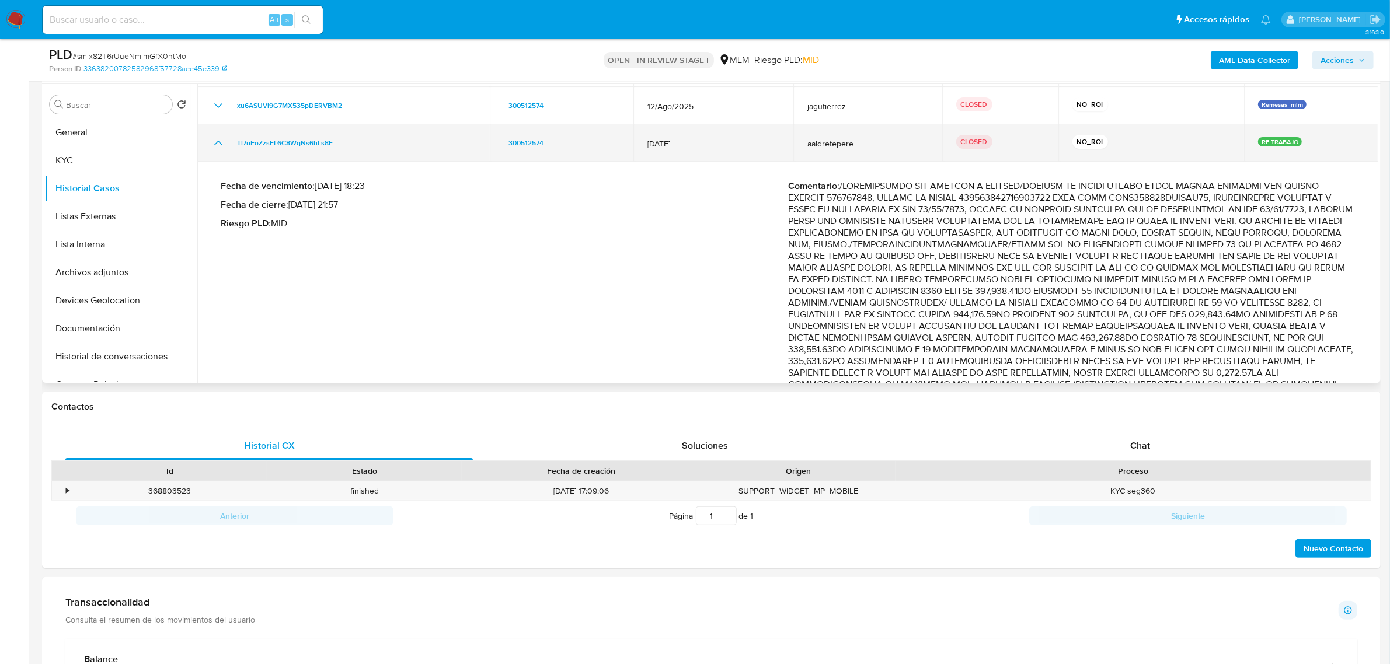
click at [218, 140] on icon "Mostrar/Ocultar" at bounding box center [218, 143] width 14 height 14
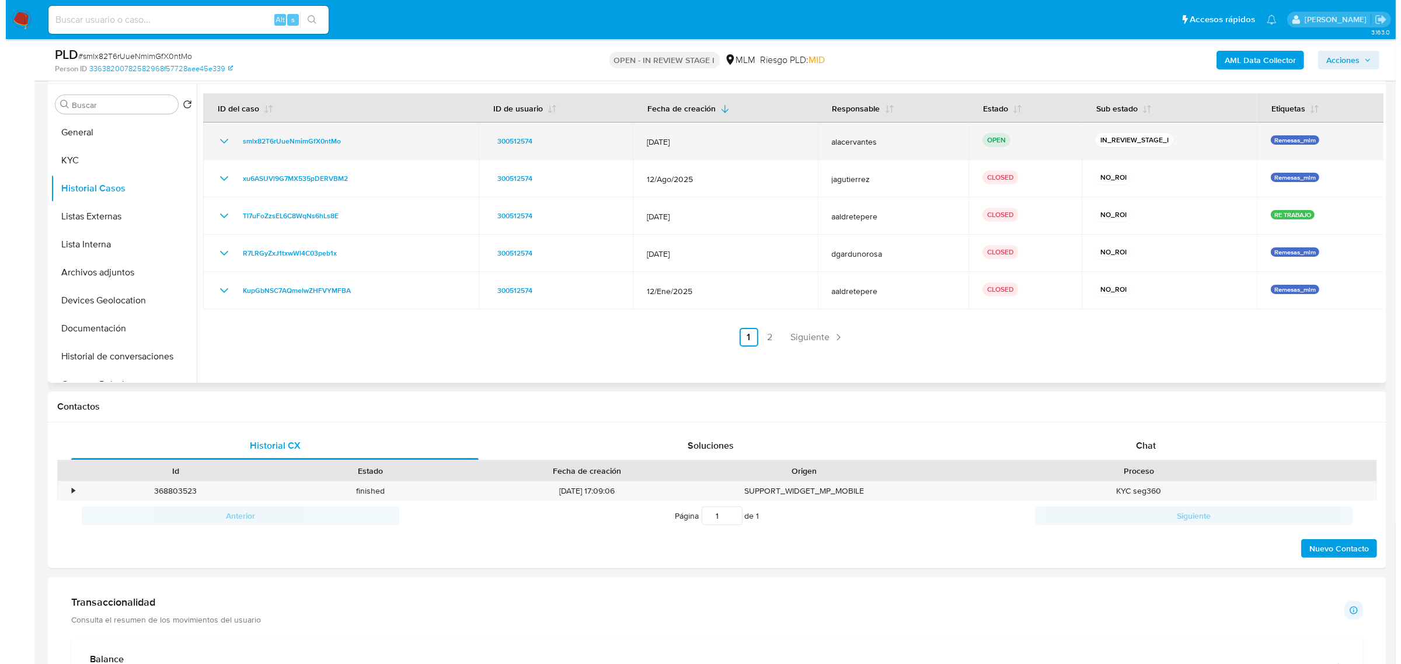
scroll to position [0, 0]
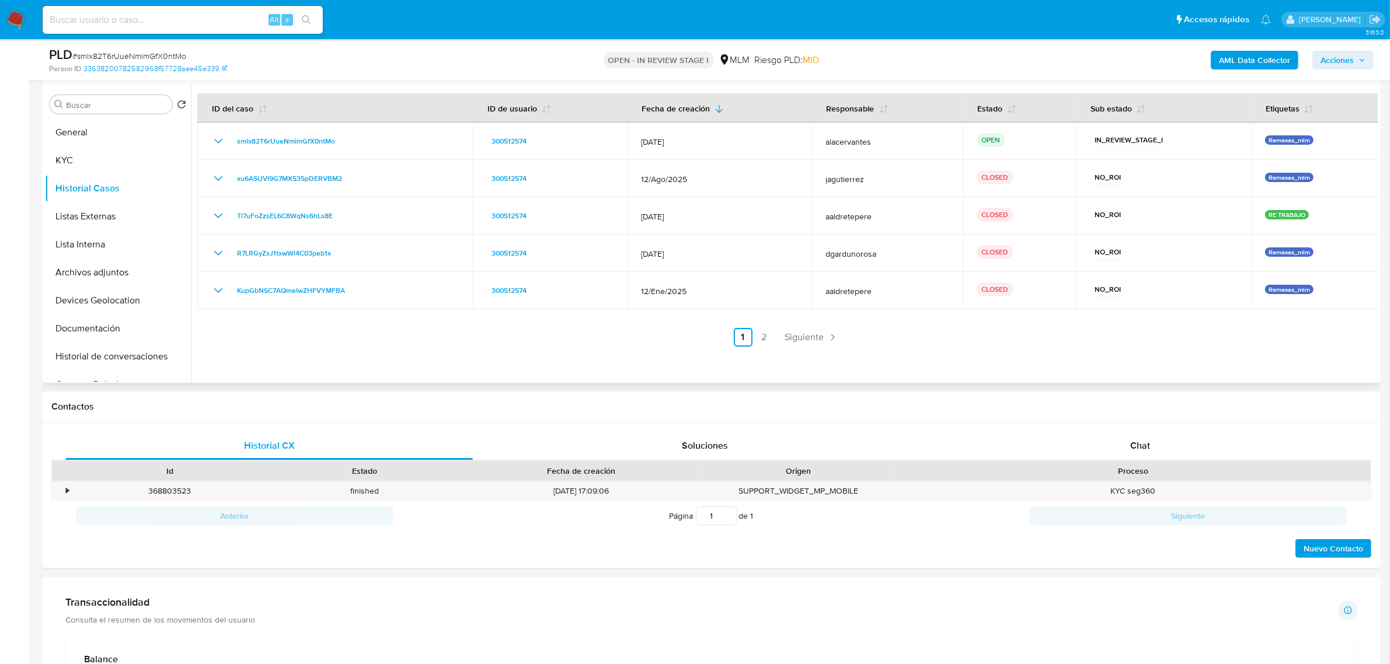
click at [797, 347] on div at bounding box center [784, 233] width 1187 height 299
click at [804, 336] on span "Siguiente" at bounding box center [804, 337] width 39 height 9
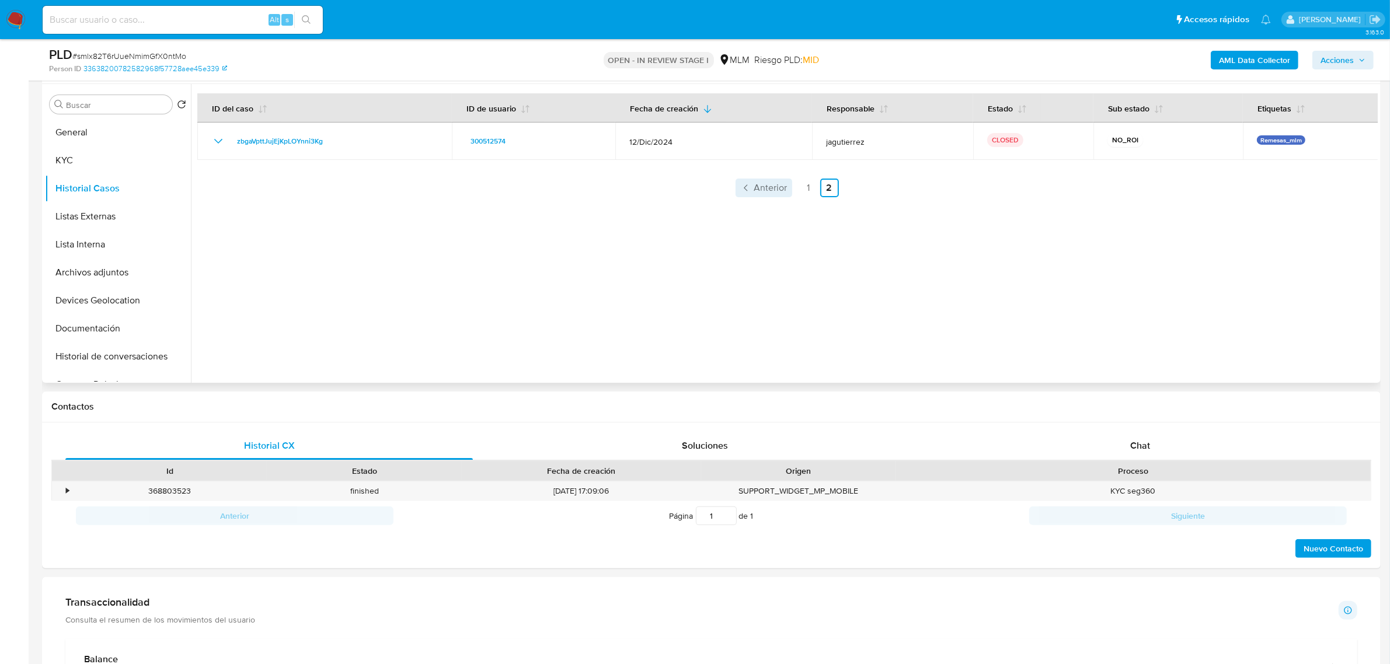
click at [770, 191] on span "Anterior" at bounding box center [770, 187] width 33 height 9
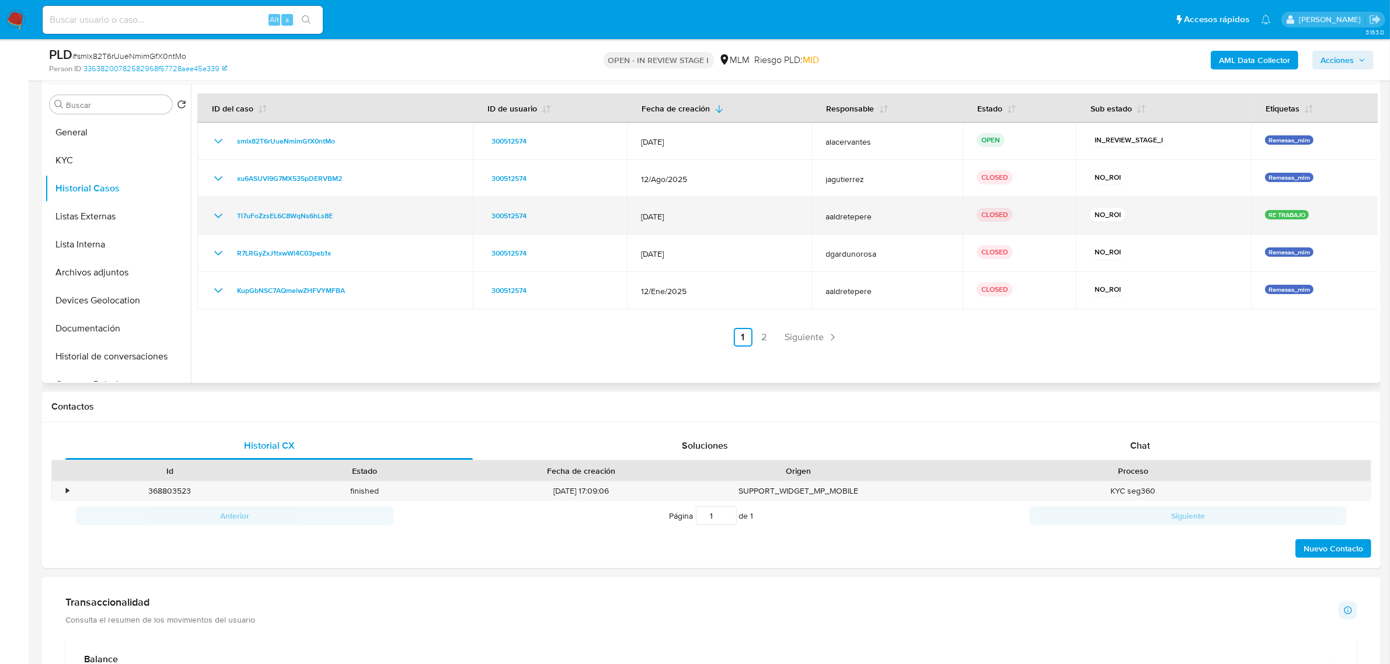
click at [222, 220] on icon "Mostrar/Ocultar" at bounding box center [218, 216] width 14 height 14
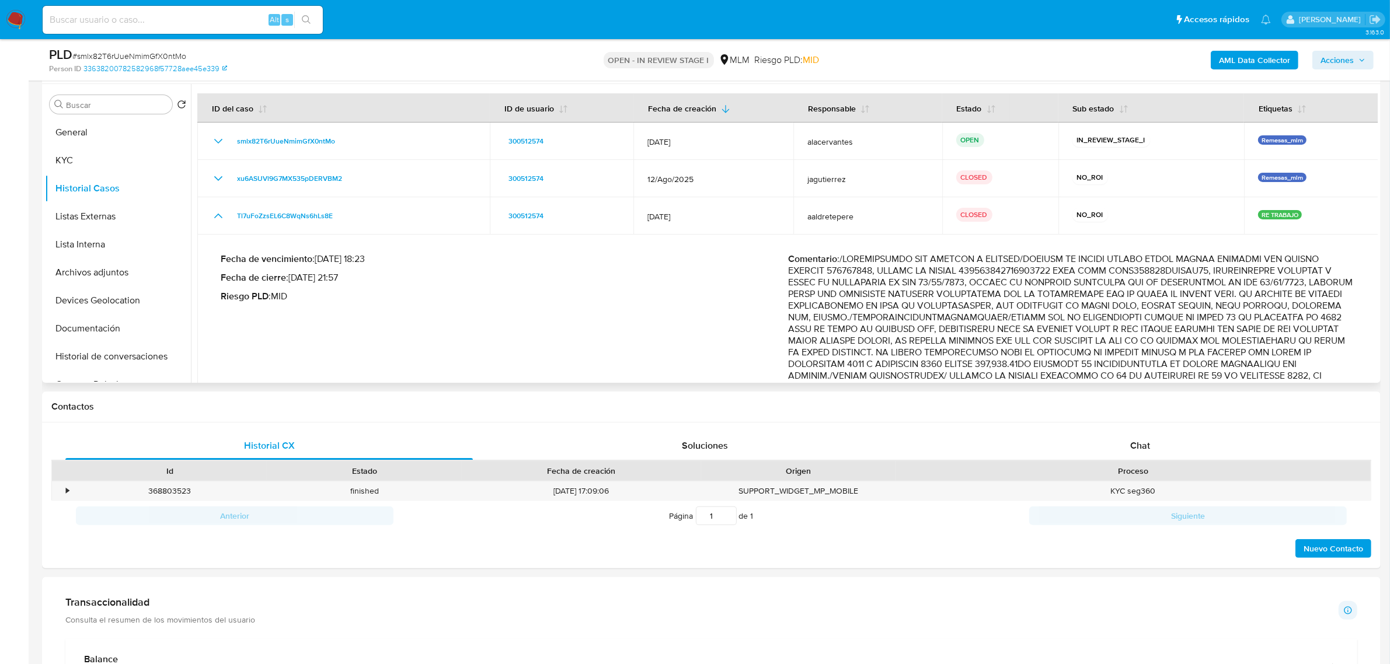
drag, startPoint x: 927, startPoint y: 319, endPoint x: 1081, endPoint y: 307, distance: 154.6
click at [1080, 308] on p "Comentario :" at bounding box center [1071, 416] width 567 height 327
click at [1097, 311] on p "Comentario :" at bounding box center [1071, 416] width 567 height 327
drag, startPoint x: 1149, startPoint y: 315, endPoint x: 1212, endPoint y: 305, distance: 64.4
click at [1150, 315] on p "Comentario :" at bounding box center [1071, 416] width 567 height 327
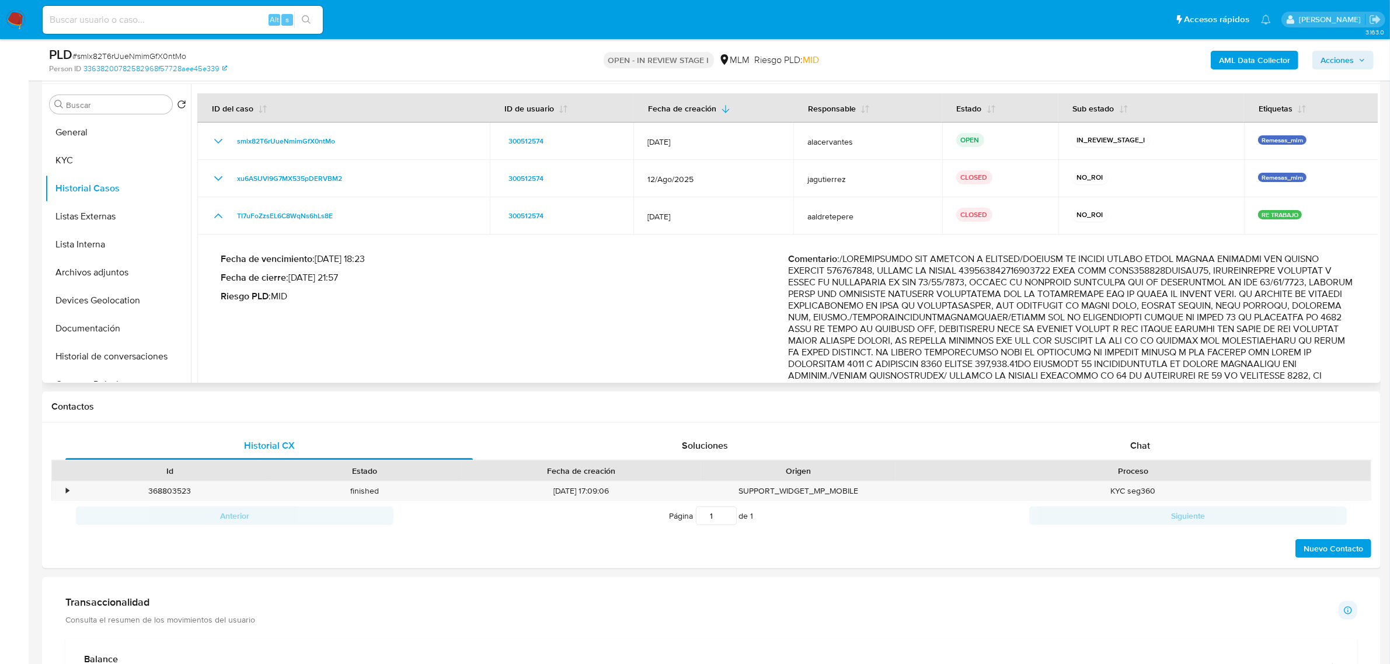
click at [1287, 295] on p "Comentario :" at bounding box center [1071, 416] width 567 height 327
drag, startPoint x: 1320, startPoint y: 298, endPoint x: 1045, endPoint y: 314, distance: 274.8
click at [1299, 304] on p "Comentario :" at bounding box center [1071, 416] width 567 height 327
click at [905, 337] on p "Comentario :" at bounding box center [1071, 416] width 567 height 327
click at [1052, 327] on p "Comentario :" at bounding box center [1071, 416] width 567 height 327
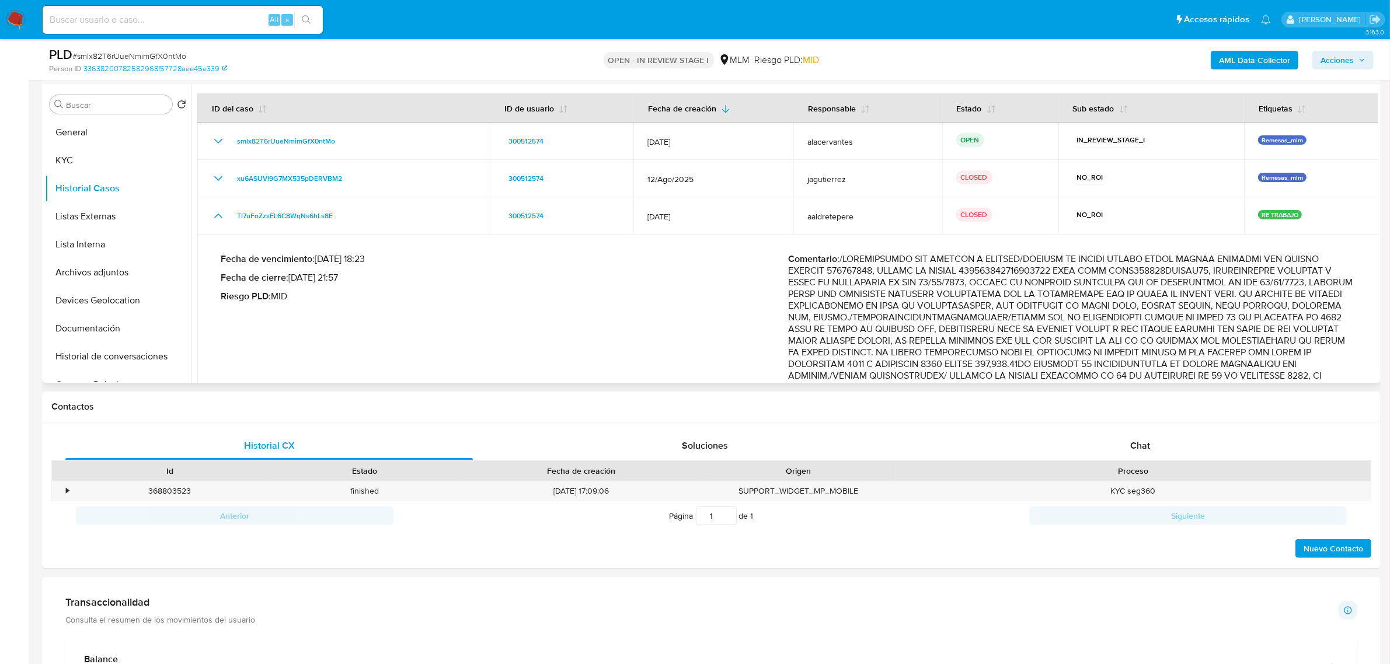
click at [1111, 327] on p "Comentario :" at bounding box center [1071, 416] width 567 height 327
click at [1154, 323] on p "Comentario :" at bounding box center [1071, 416] width 567 height 327
click at [1320, 322] on p "Comentario :" at bounding box center [1071, 416] width 567 height 327
click at [937, 348] on p "Comentario :" at bounding box center [1071, 416] width 567 height 327
click at [1010, 339] on p "Comentario :" at bounding box center [1071, 416] width 567 height 327
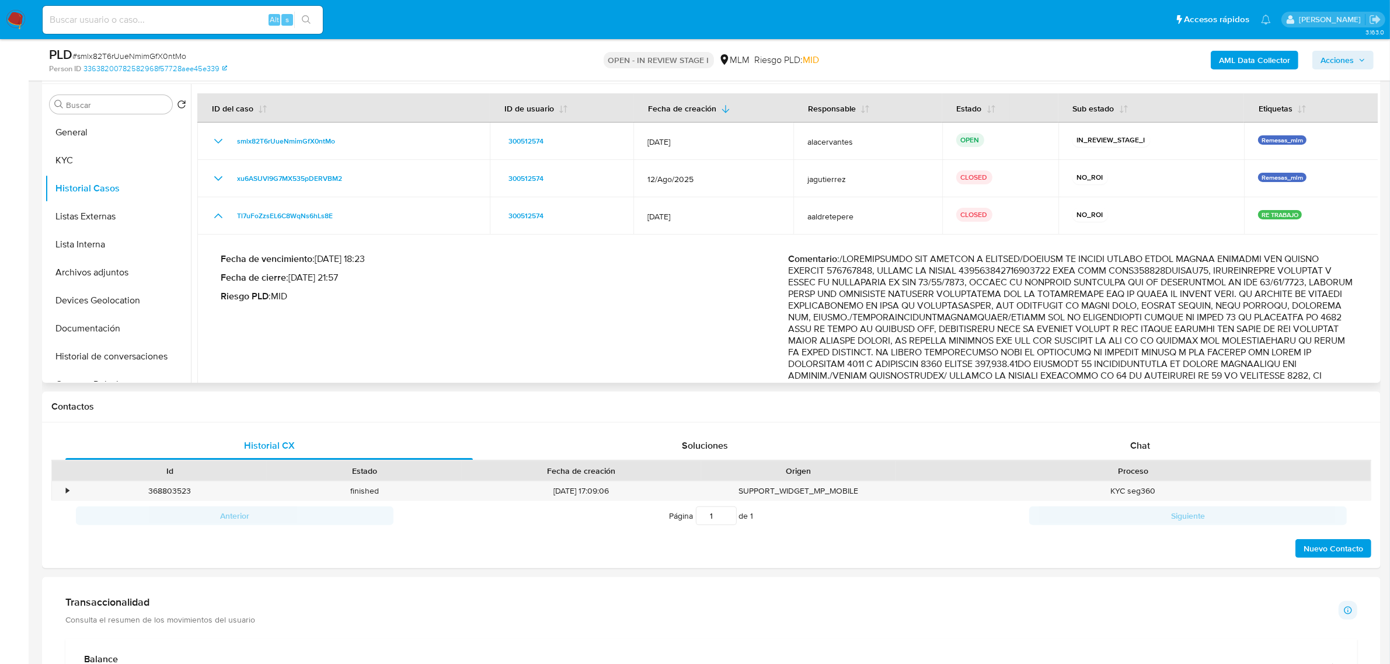
drag, startPoint x: 1025, startPoint y: 337, endPoint x: 1093, endPoint y: 336, distance: 67.1
click at [1031, 337] on p "Comentario :" at bounding box center [1071, 416] width 567 height 327
click at [1093, 336] on p "Comentario :" at bounding box center [1071, 416] width 567 height 327
click at [1133, 333] on p "Comentario :" at bounding box center [1071, 416] width 567 height 327
click at [1204, 334] on p "Comentario :" at bounding box center [1071, 416] width 567 height 327
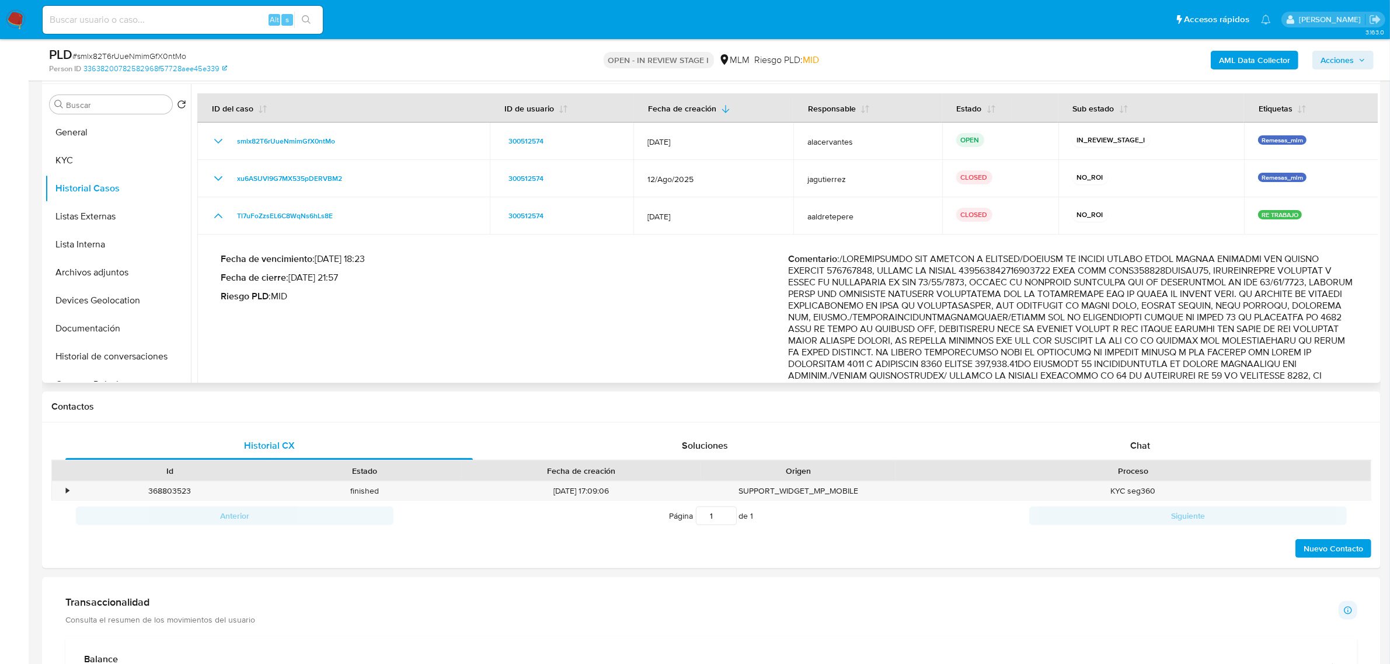
drag, startPoint x: 941, startPoint y: 354, endPoint x: 1036, endPoint y: 348, distance: 94.7
click at [943, 354] on p "Comentario :" at bounding box center [1071, 416] width 567 height 327
drag, startPoint x: 1036, startPoint y: 348, endPoint x: 1105, endPoint y: 348, distance: 68.9
click at [1037, 348] on p "Comentario :" at bounding box center [1071, 416] width 567 height 327
click at [1107, 348] on p "Comentario :" at bounding box center [1071, 416] width 567 height 327
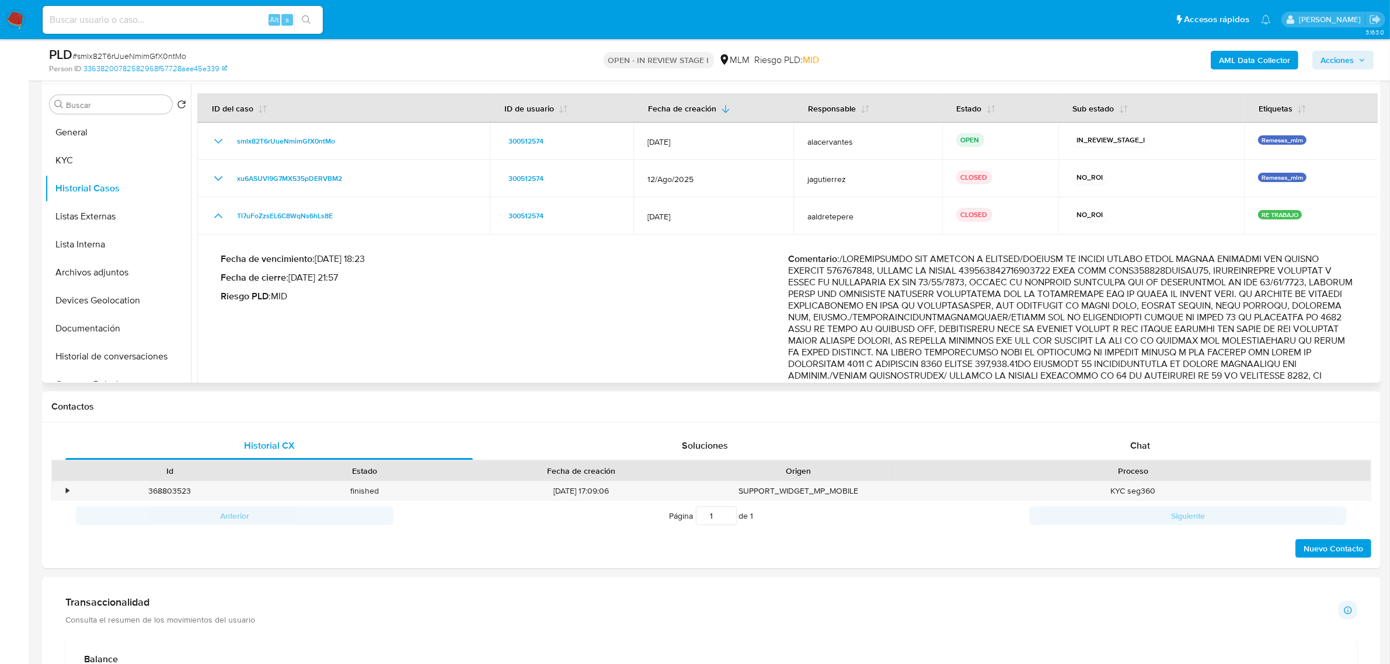
click at [1130, 348] on p "Comentario :" at bounding box center [1071, 416] width 567 height 327
click at [1174, 345] on p "Comentario :" at bounding box center [1071, 416] width 567 height 327
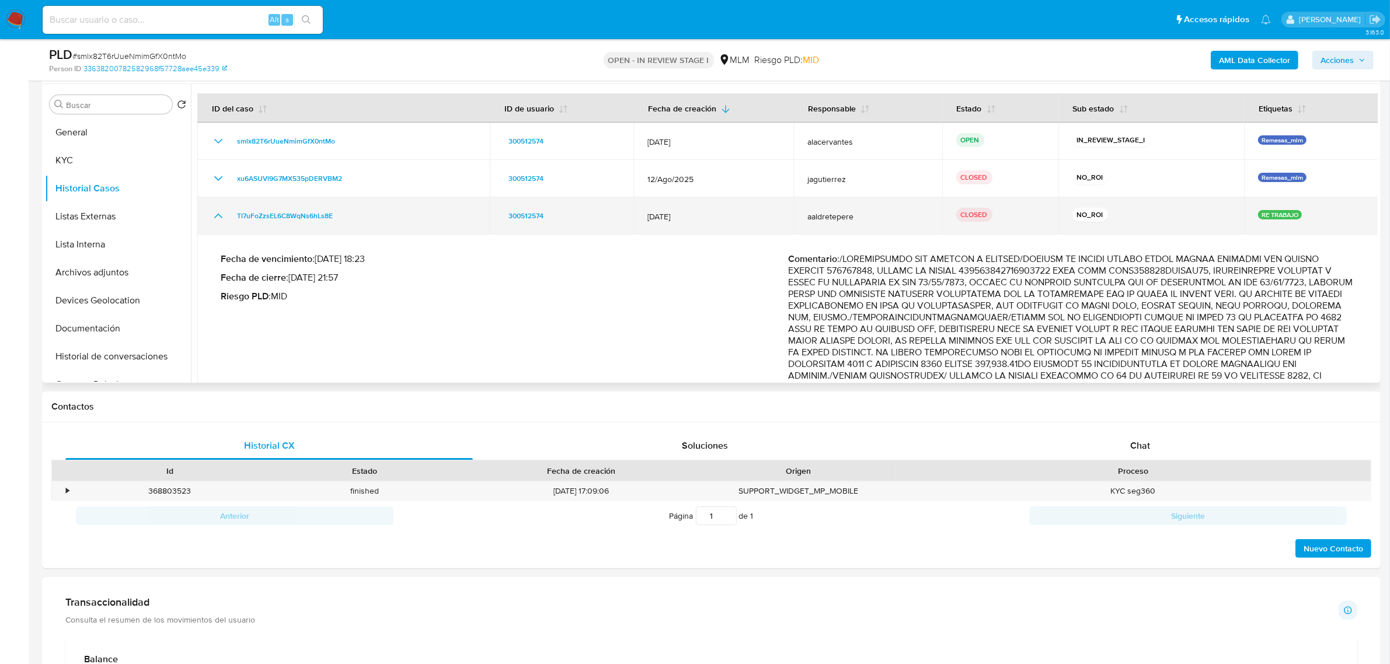
click at [223, 219] on icon "Mostrar/Ocultar" at bounding box center [218, 216] width 14 height 14
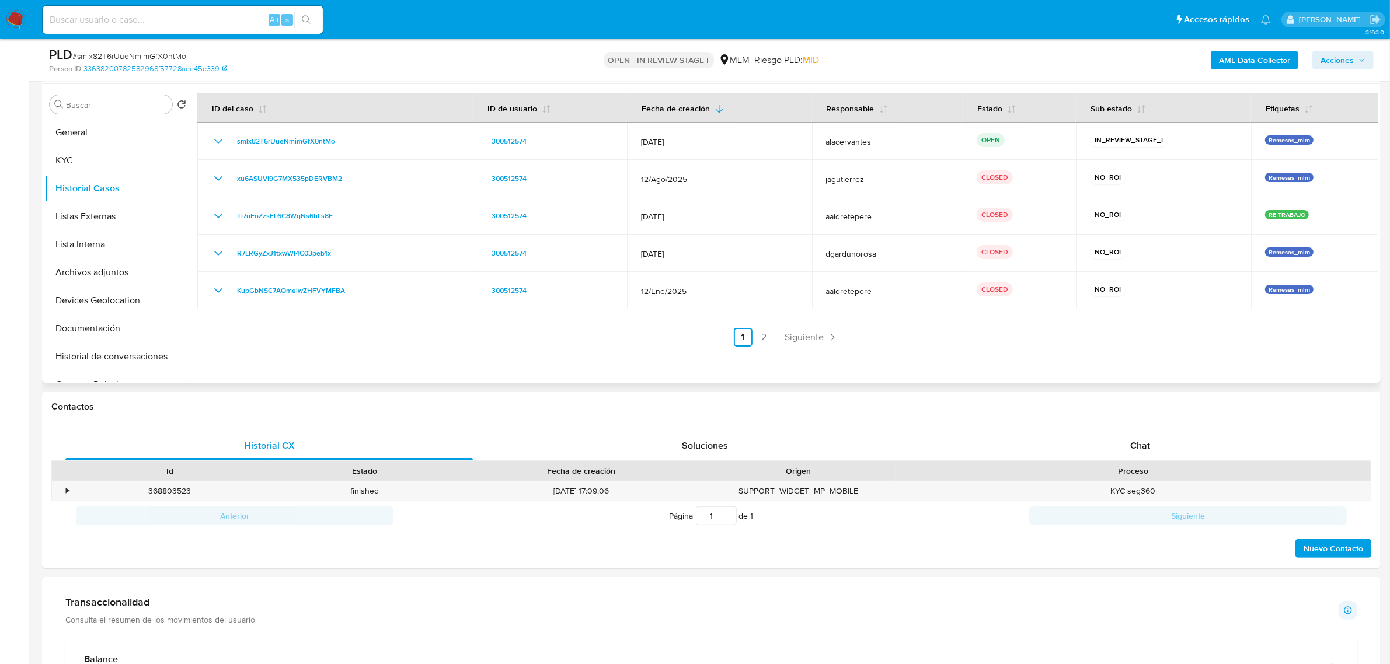
click at [819, 333] on span "Siguiente" at bounding box center [804, 337] width 39 height 9
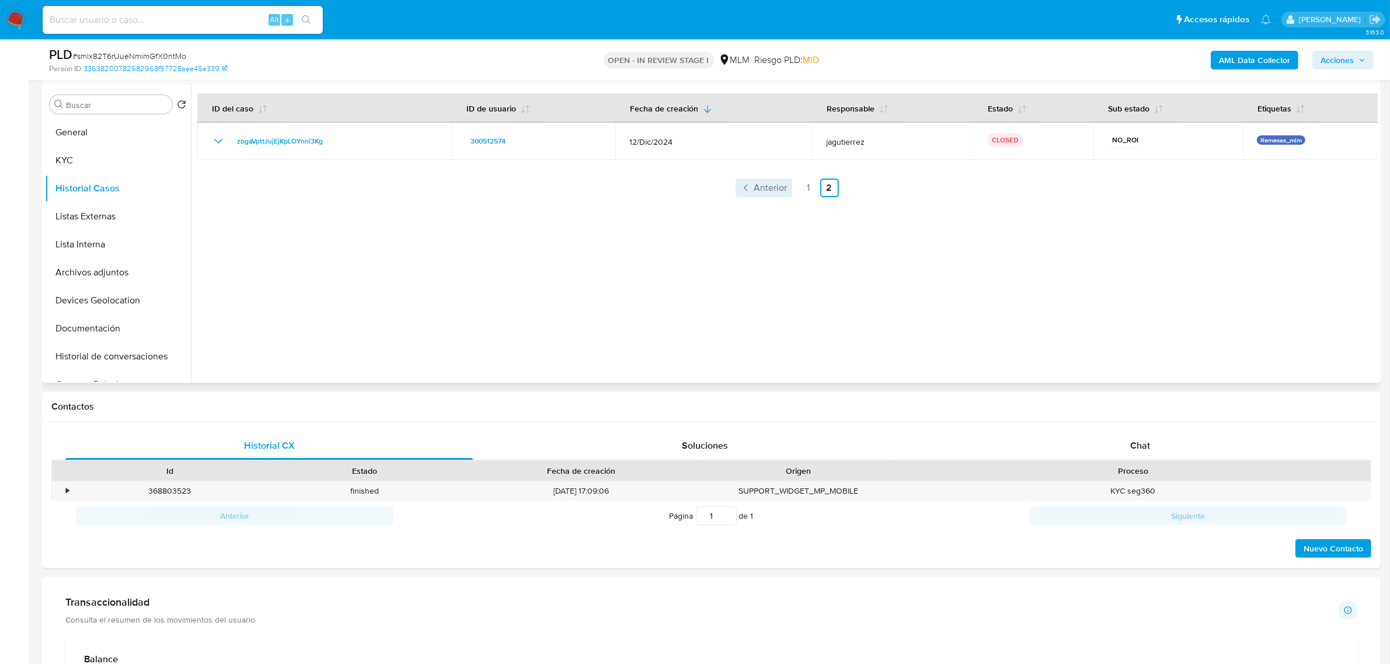
click at [765, 191] on span "Anterior" at bounding box center [770, 187] width 33 height 9
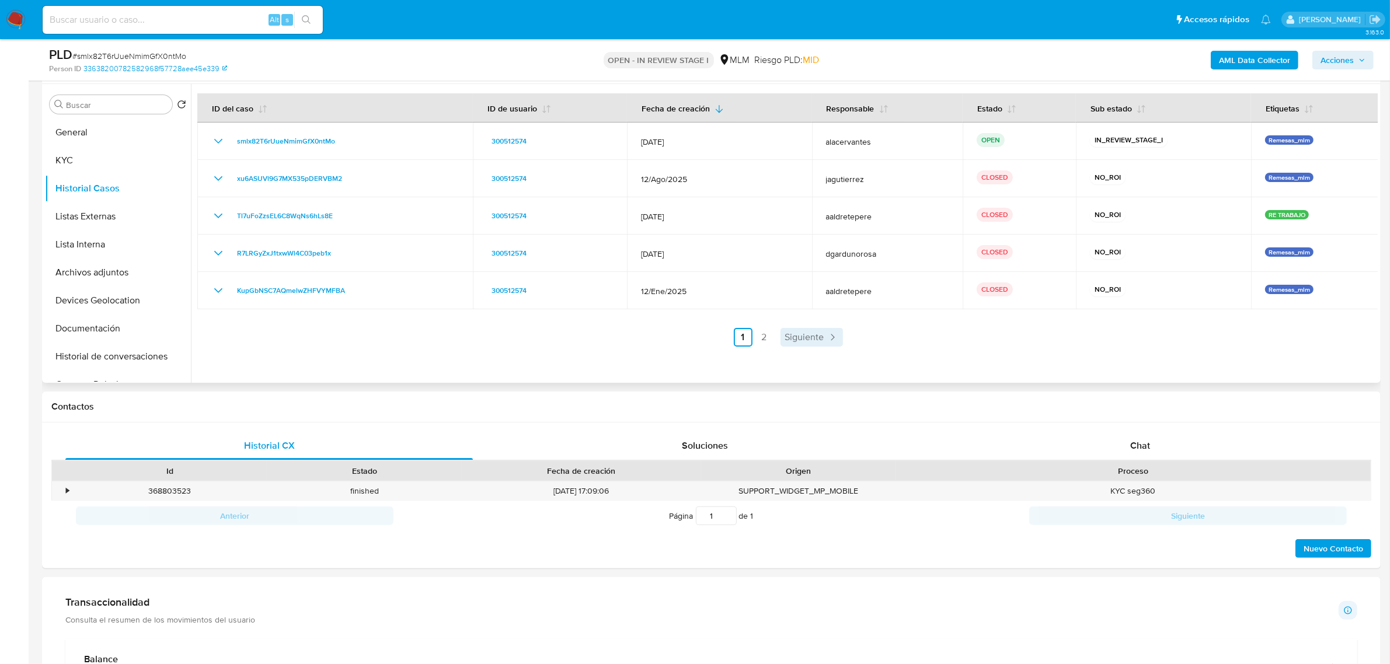
click at [803, 333] on span "Siguiente" at bounding box center [804, 337] width 39 height 9
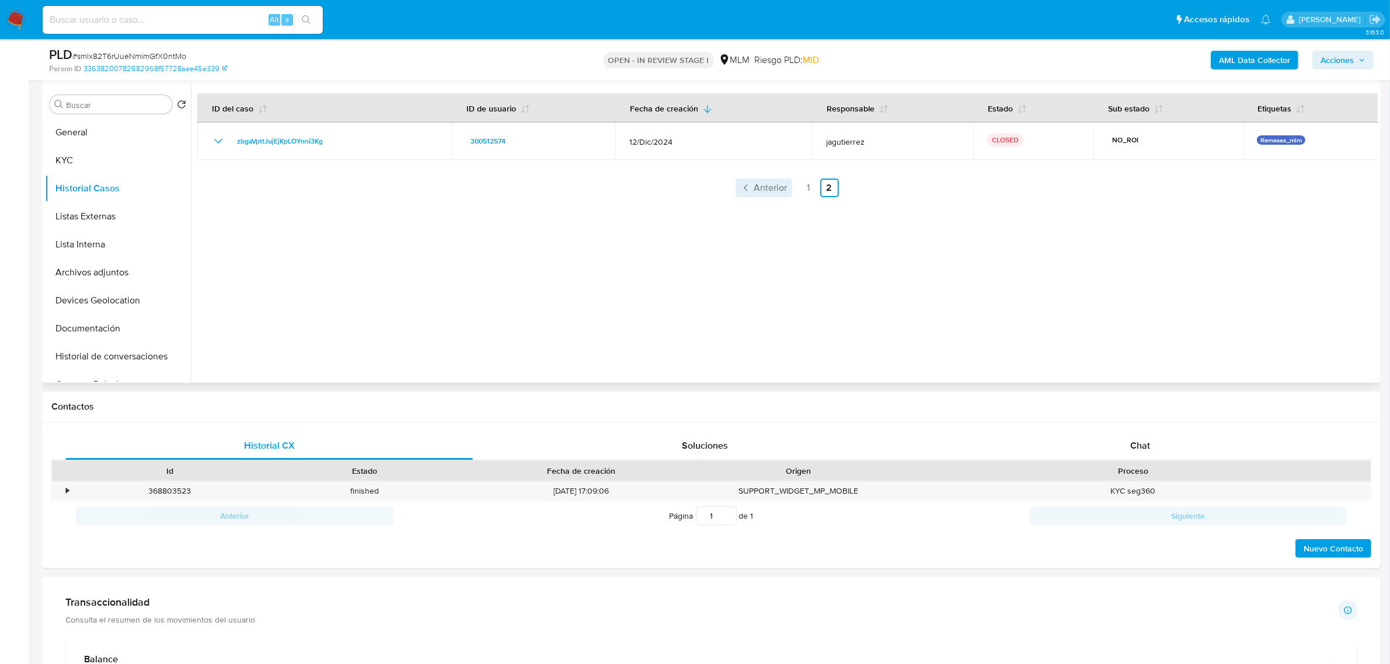
click at [768, 187] on span "Anterior" at bounding box center [770, 187] width 33 height 9
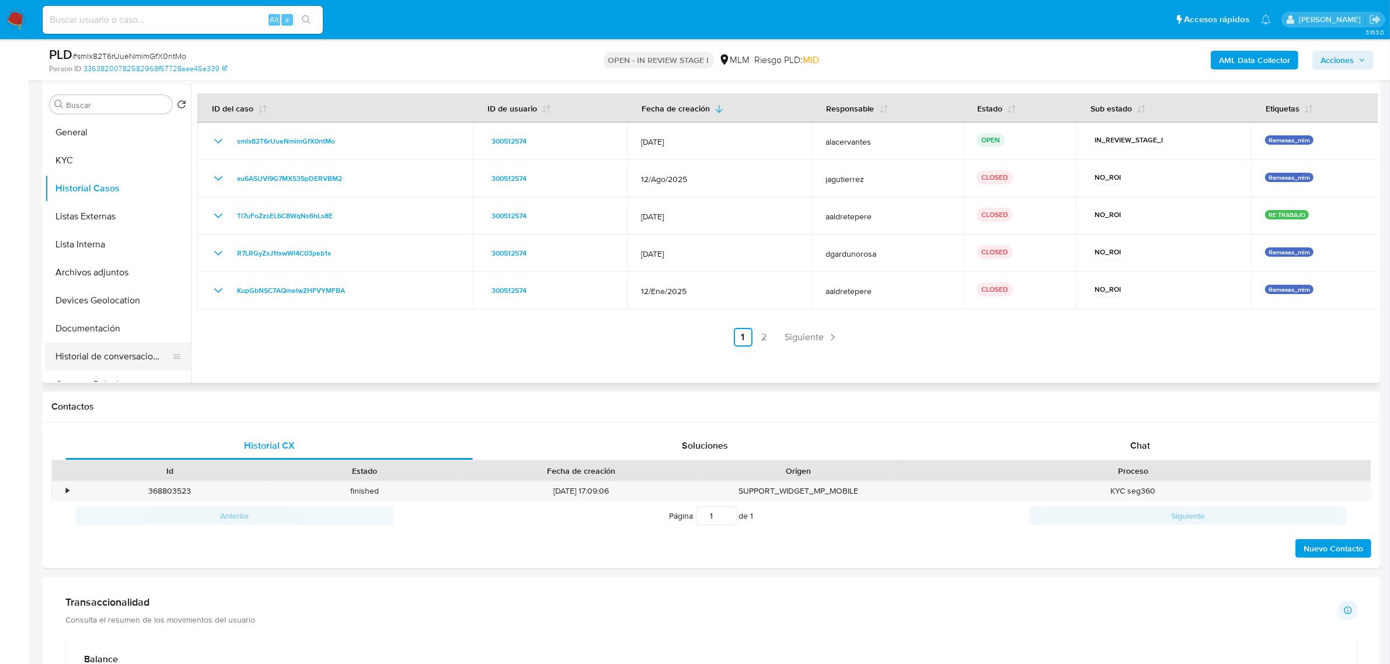
click at [124, 363] on button "Historial de conversaciones" at bounding box center [113, 357] width 137 height 28
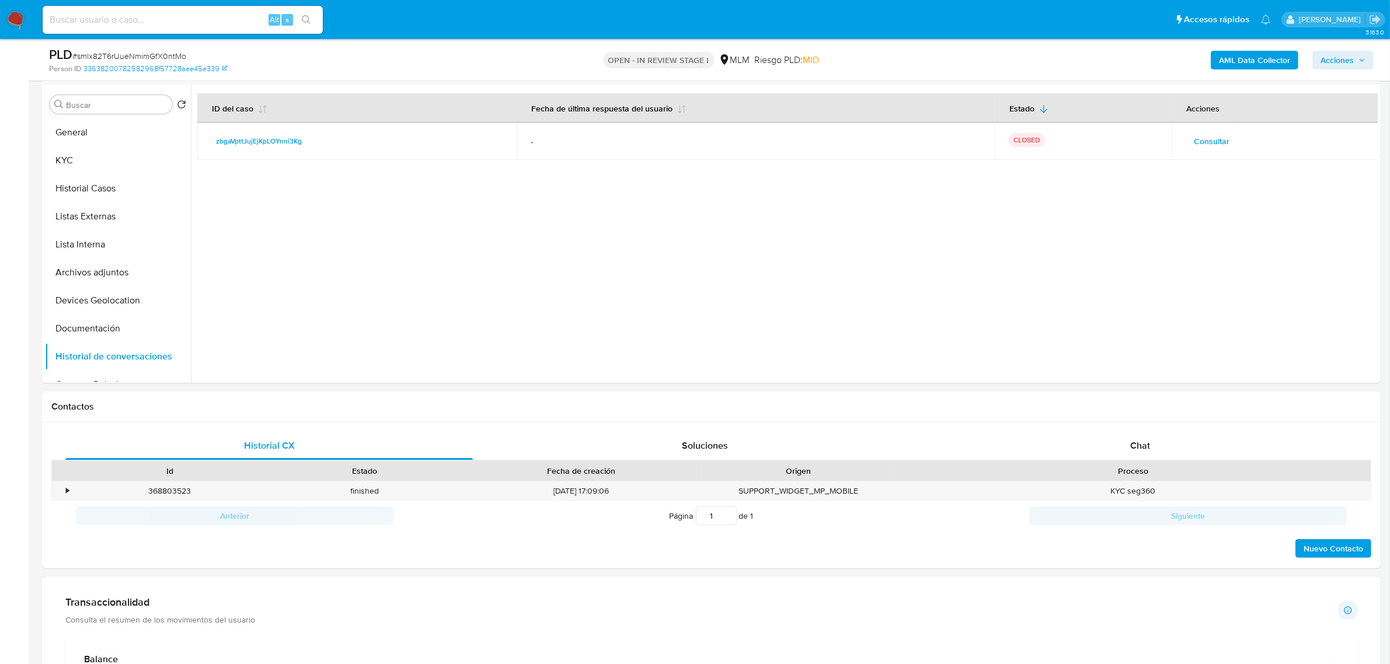
click at [1210, 141] on span "Consultar" at bounding box center [1212, 141] width 36 height 16
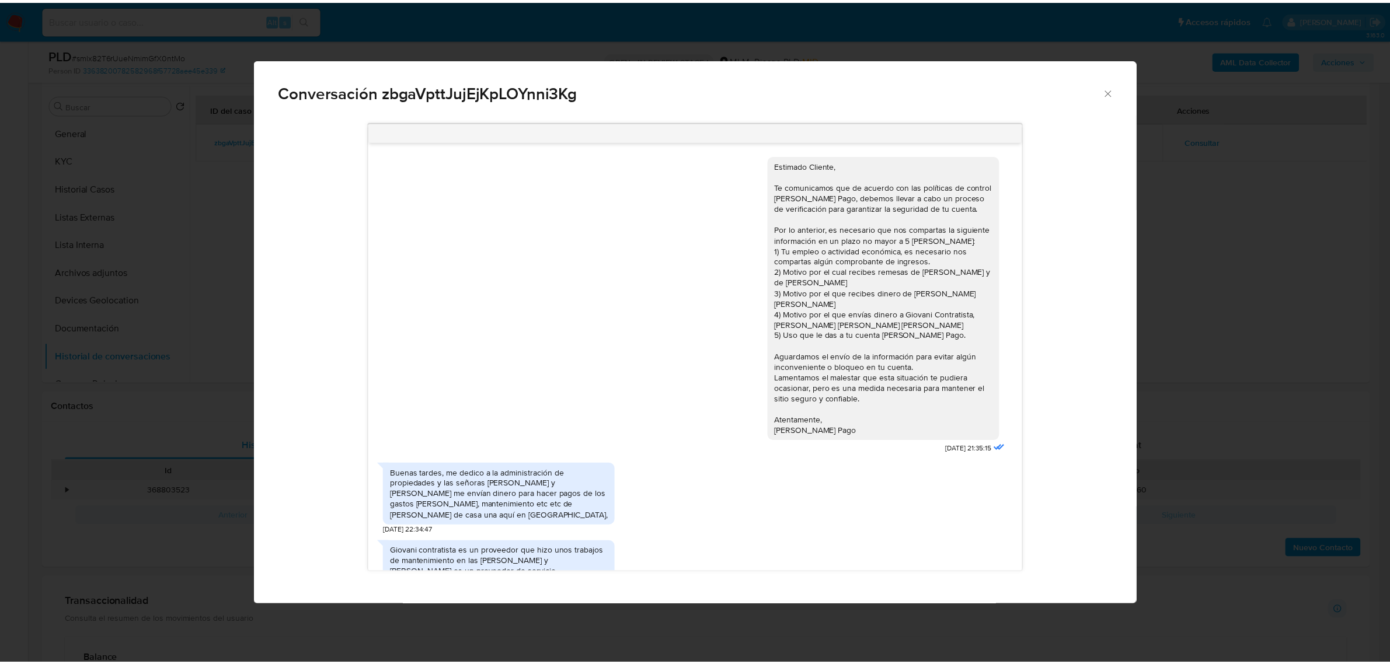
scroll to position [180, 0]
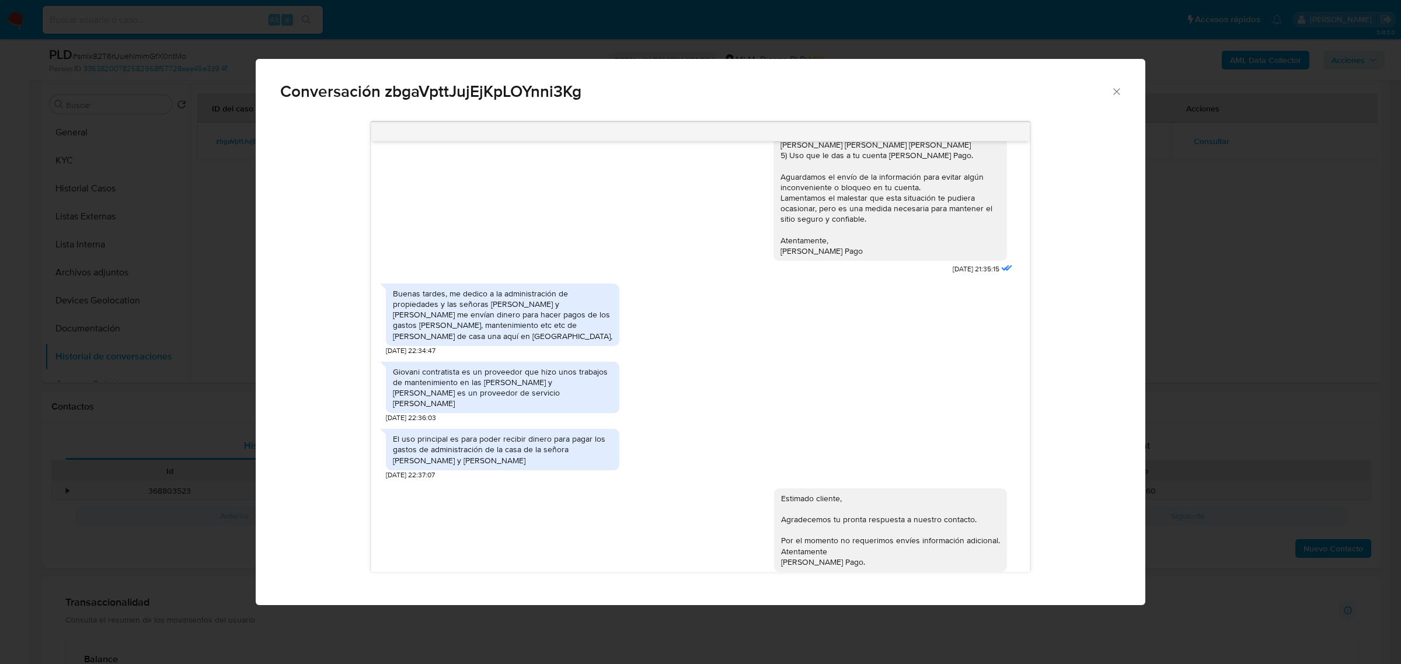
click at [1111, 95] on icon "Cerrar" at bounding box center [1117, 92] width 12 height 12
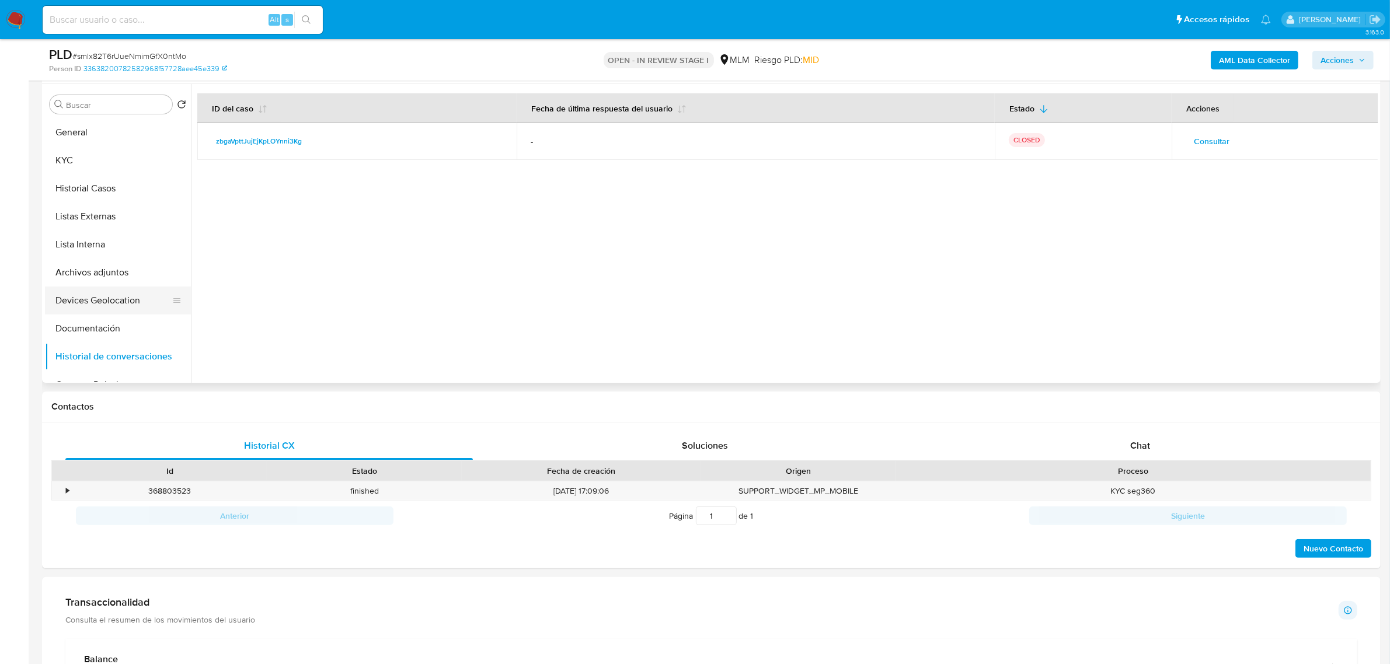
click at [138, 305] on button "Devices Geolocation" at bounding box center [113, 301] width 137 height 28
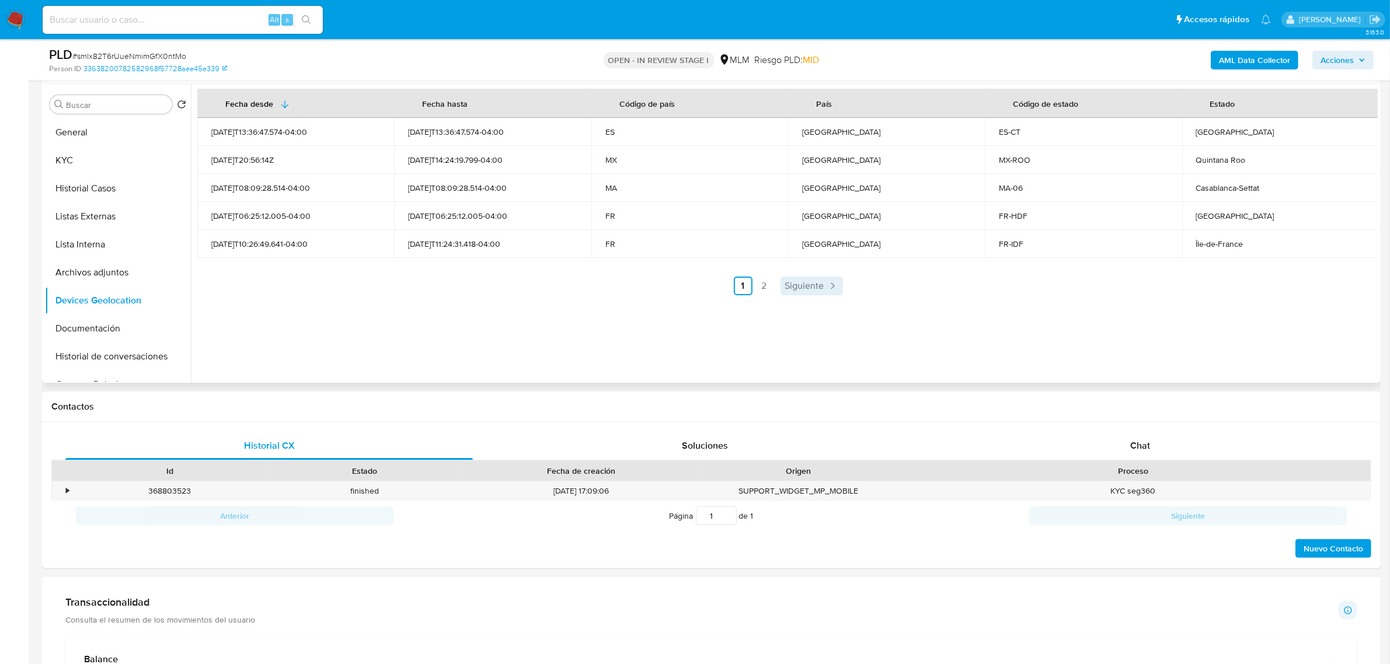
click at [835, 290] on icon "Paginación" at bounding box center [832, 286] width 12 height 12
click at [772, 295] on link "Anterior" at bounding box center [763, 286] width 57 height 19
click at [808, 278] on link "Siguiente" at bounding box center [811, 286] width 62 height 19
click at [763, 281] on span "Anterior" at bounding box center [770, 285] width 33 height 9
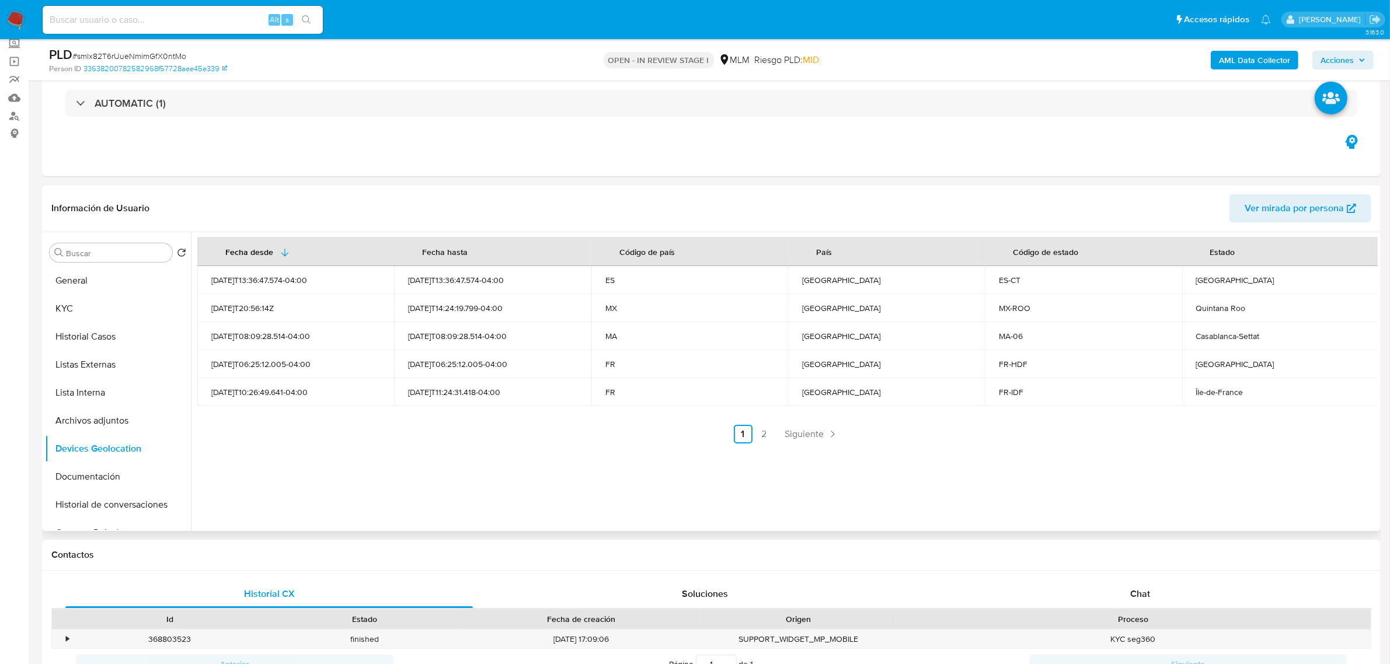
scroll to position [144, 0]
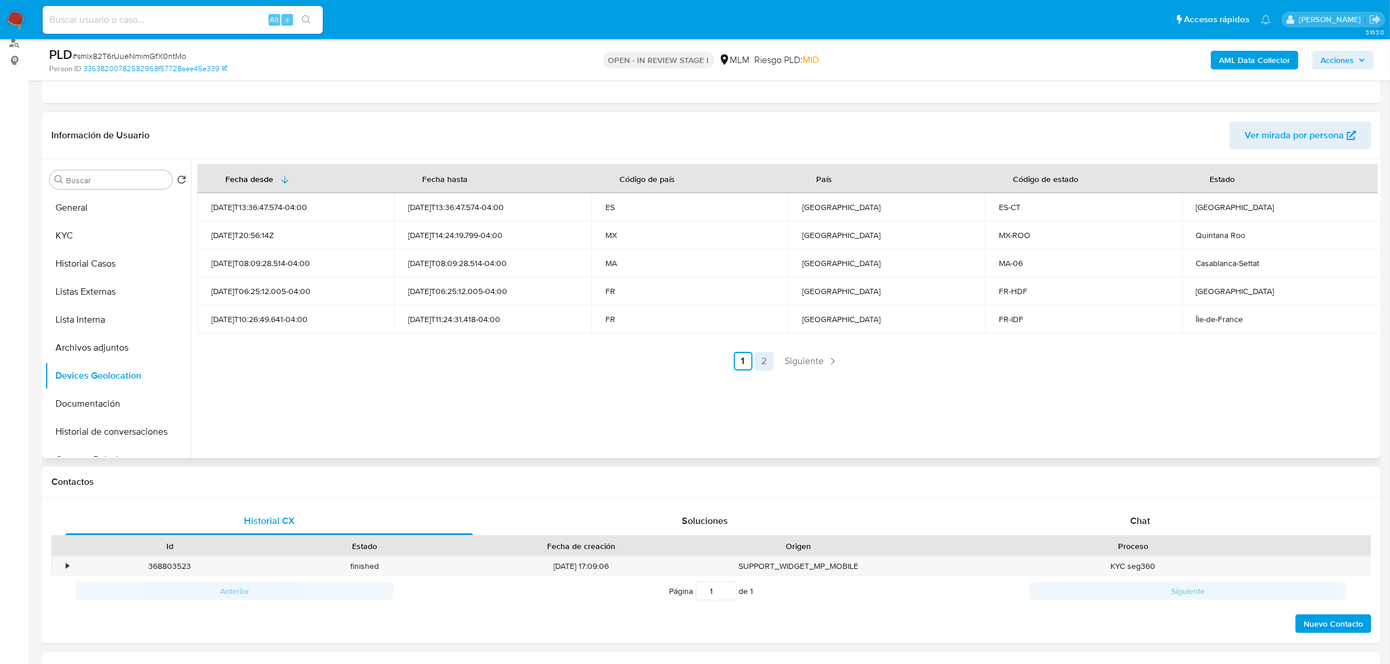
click at [826, 357] on icon "Paginación" at bounding box center [832, 361] width 12 height 12
click at [794, 362] on ul "Anterior 1 2 Siguiente" at bounding box center [787, 361] width 1180 height 19
click at [800, 365] on link "1" at bounding box center [808, 361] width 19 height 19
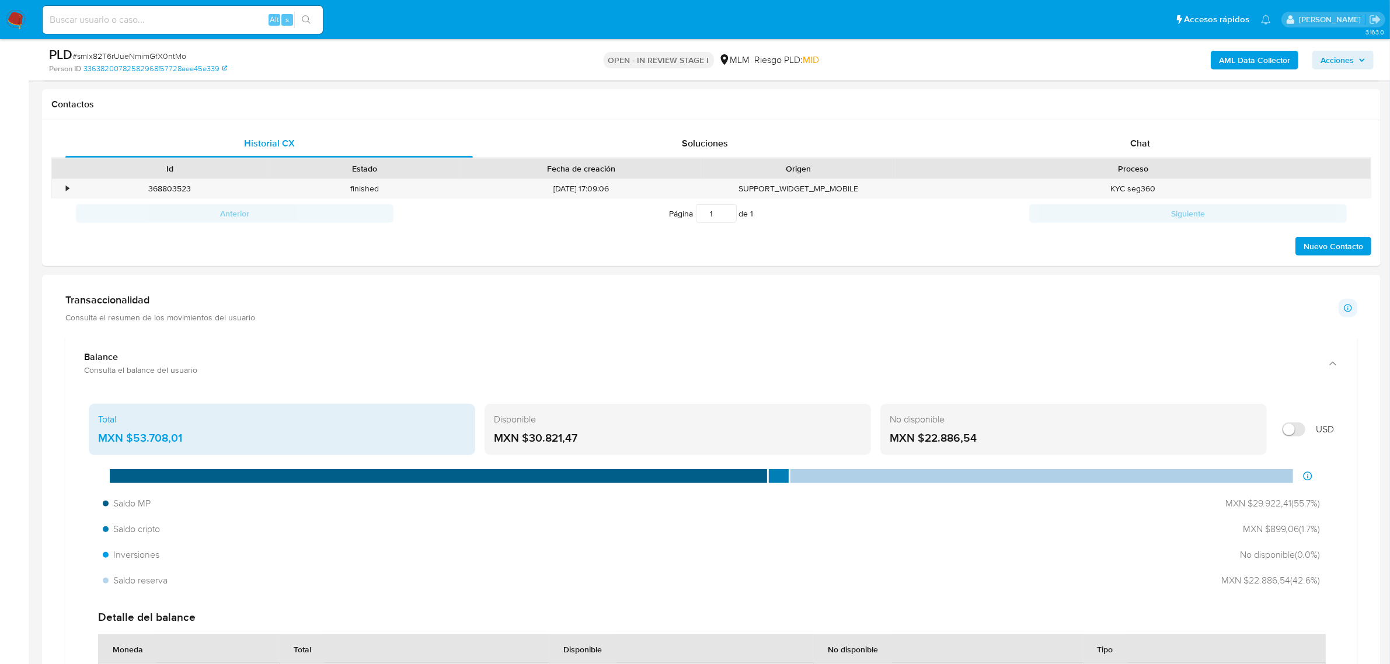
scroll to position [502, 0]
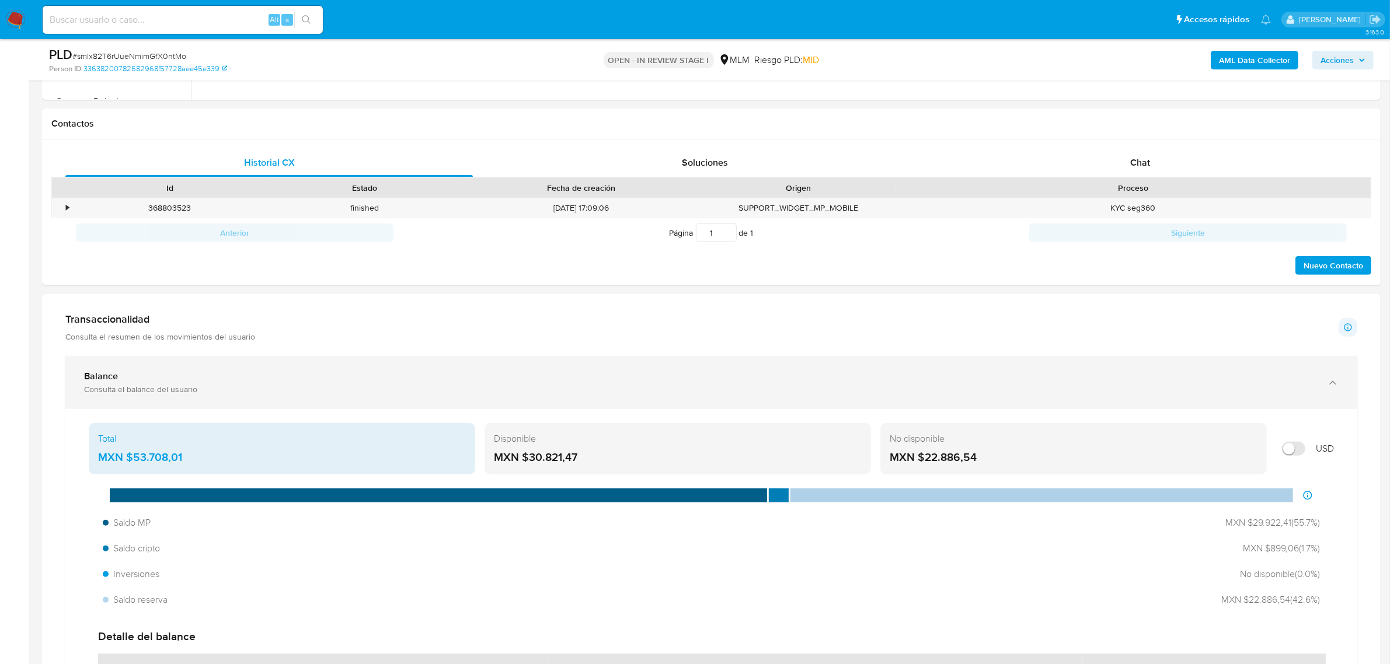
click at [562, 372] on div "Balance" at bounding box center [699, 377] width 1231 height 12
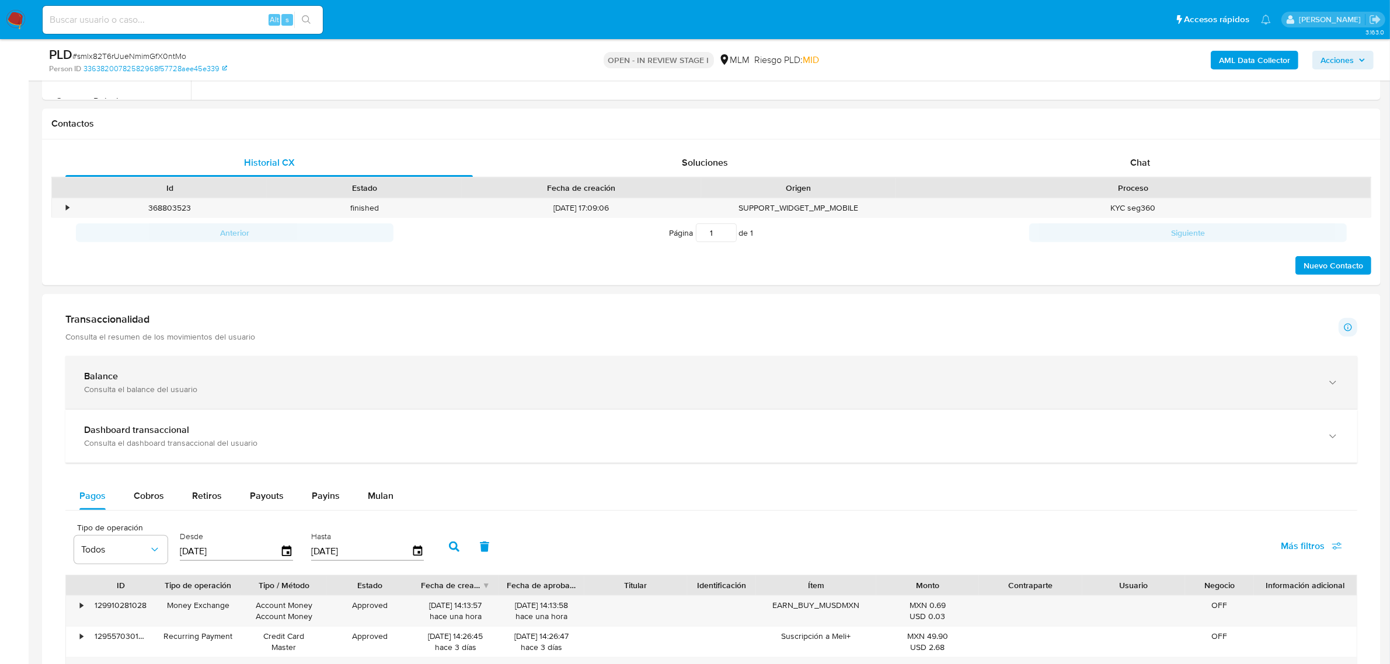
click at [559, 366] on div "Balance Consulta el balance del usuario" at bounding box center [711, 382] width 1292 height 53
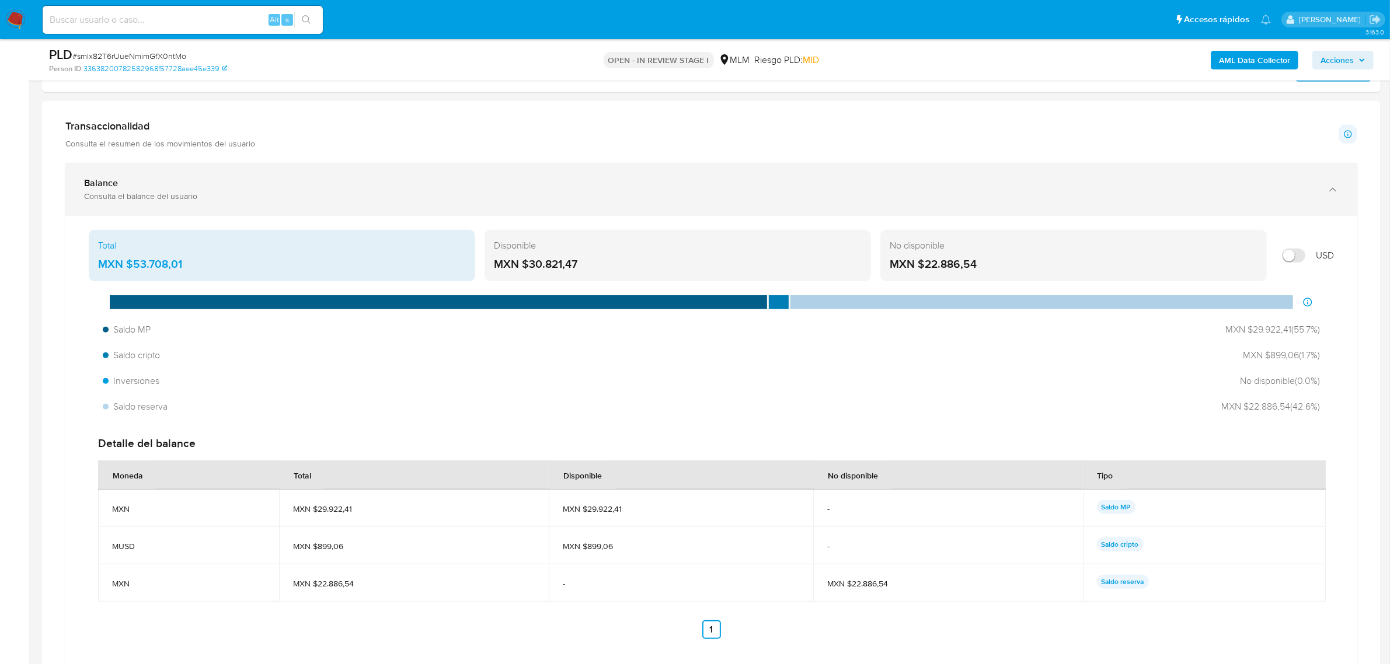
scroll to position [721, 0]
